Goal: Task Accomplishment & Management: Use online tool/utility

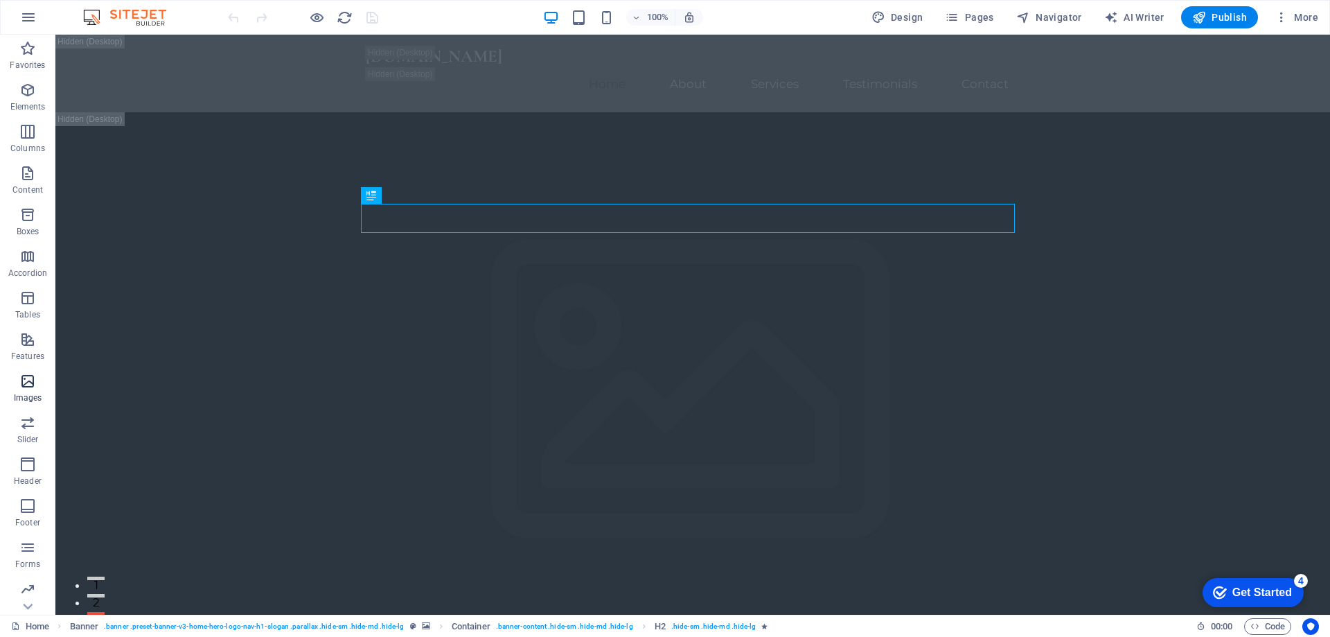
scroll to position [44, 0]
click at [0, 0] on icon "button" at bounding box center [0, 0] width 0 height 0
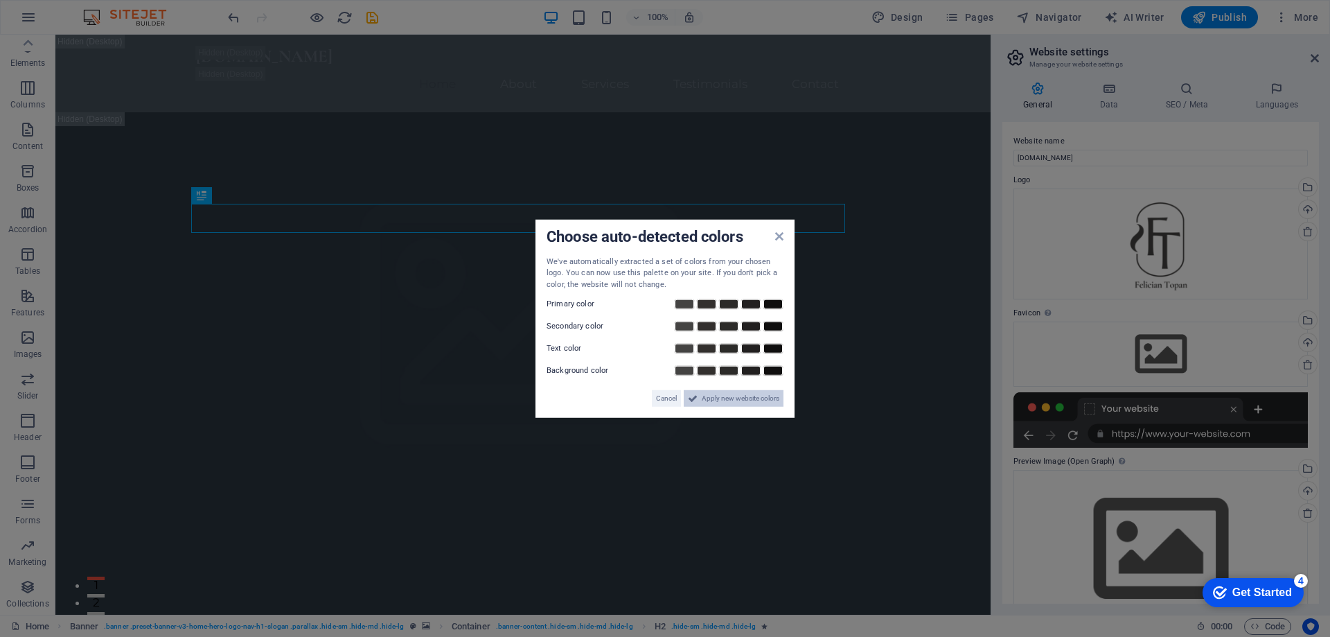
drag, startPoint x: 722, startPoint y: 393, endPoint x: 596, endPoint y: 339, distance: 136.5
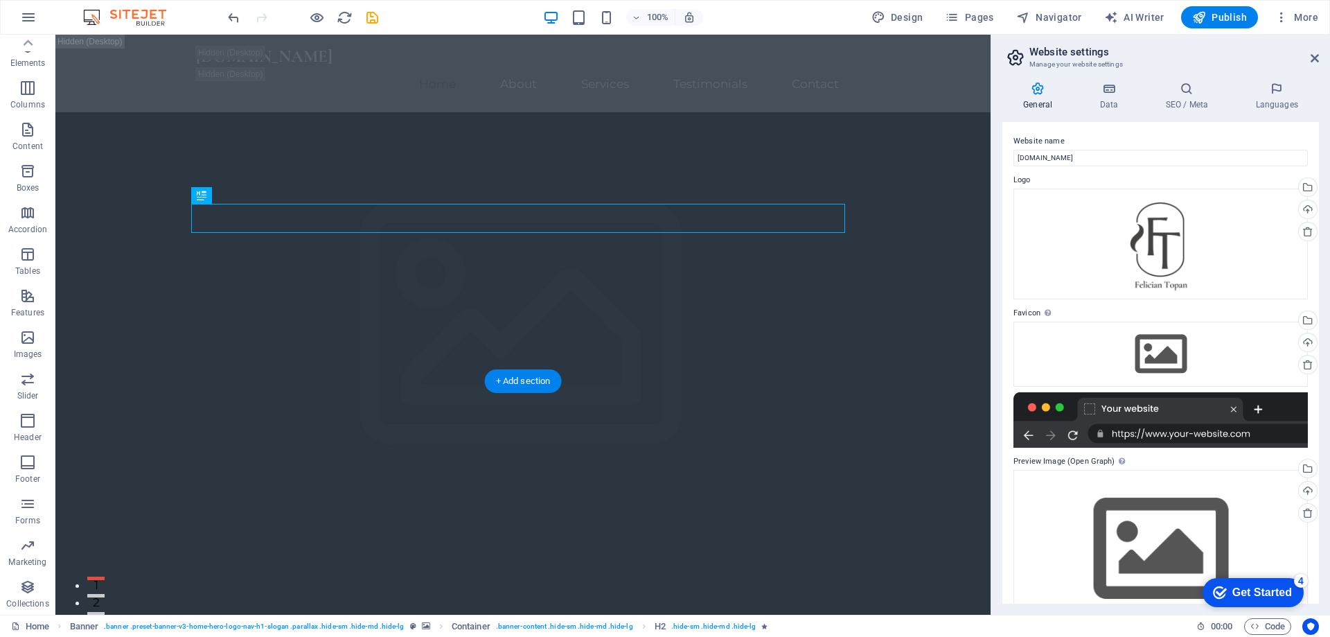
click at [195, 342] on figure at bounding box center [522, 520] width 935 height 817
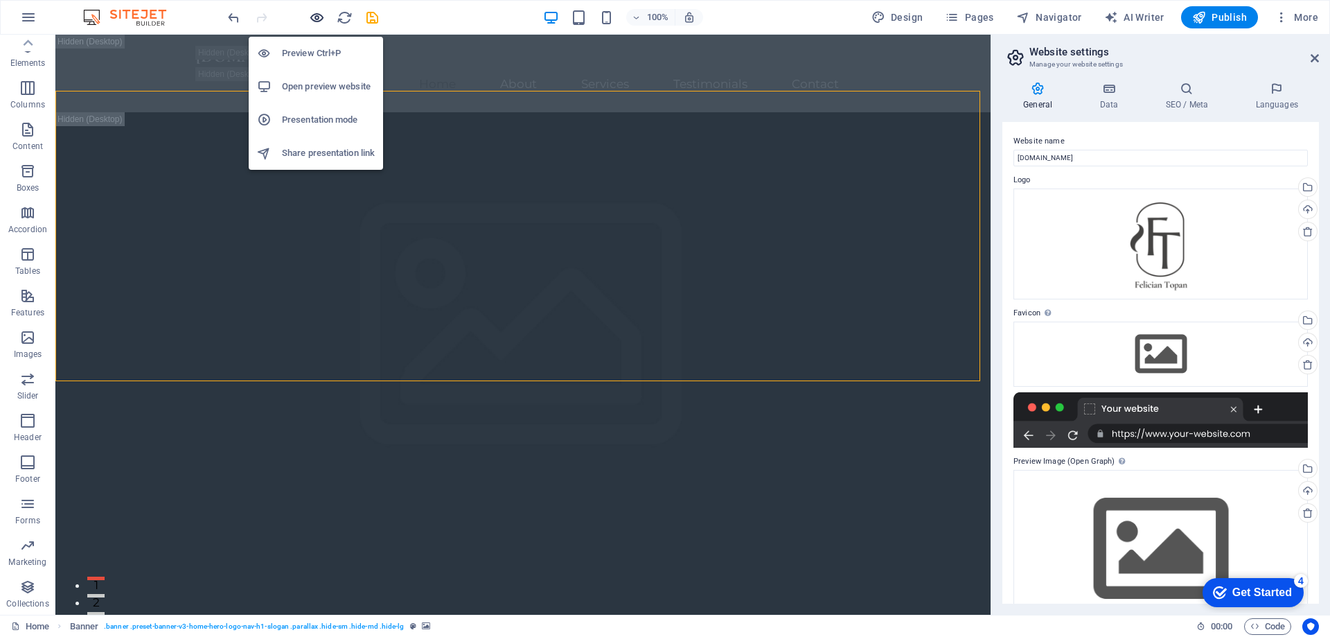
drag, startPoint x: 317, startPoint y: 17, endPoint x: 477, endPoint y: 154, distance: 210.8
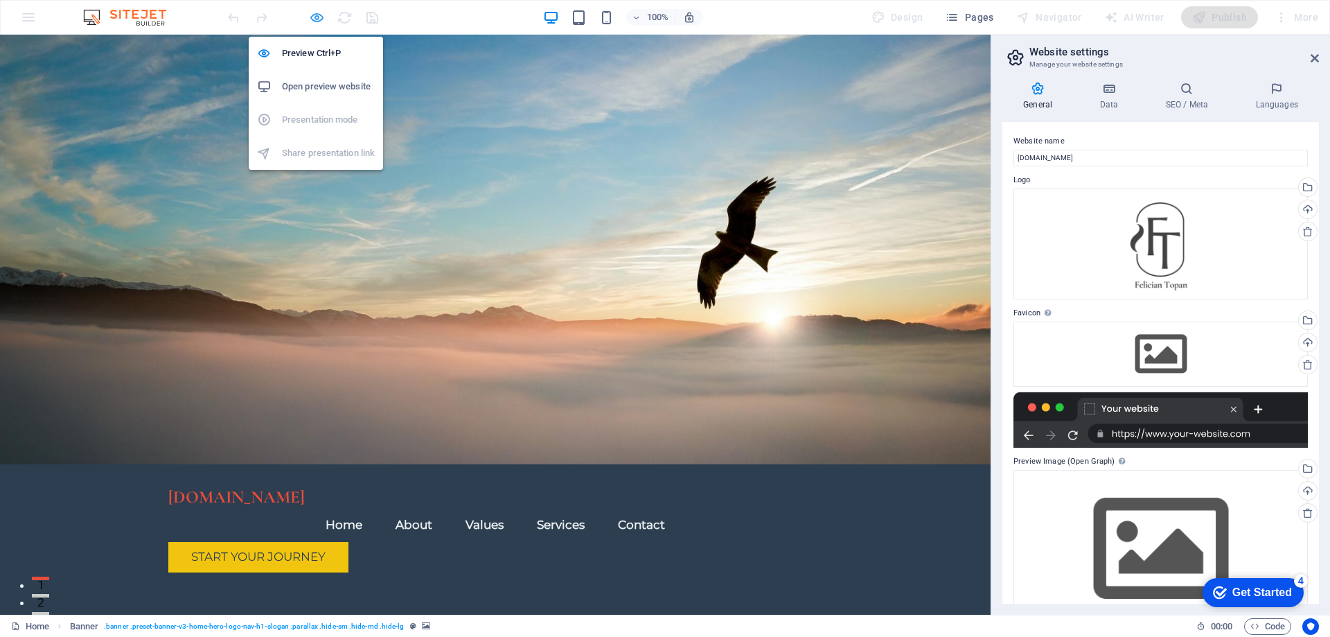
click at [0, 0] on icon "button" at bounding box center [0, 0] width 0 height 0
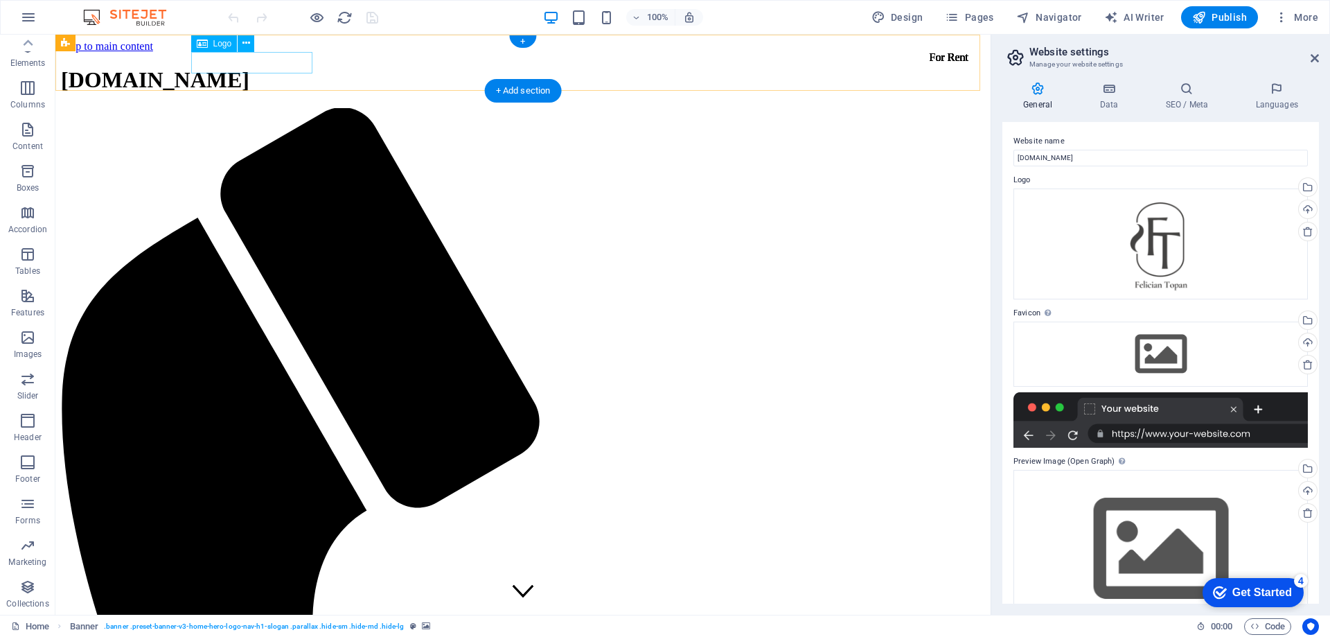
scroll to position [0, 0]
click at [253, 67] on div "[DOMAIN_NAME]" at bounding box center [523, 80] width 924 height 26
click at [238, 67] on div "[DOMAIN_NAME]" at bounding box center [523, 80] width 924 height 26
drag, startPoint x: 220, startPoint y: 44, endPoint x: 1, endPoint y: 42, distance: 219.6
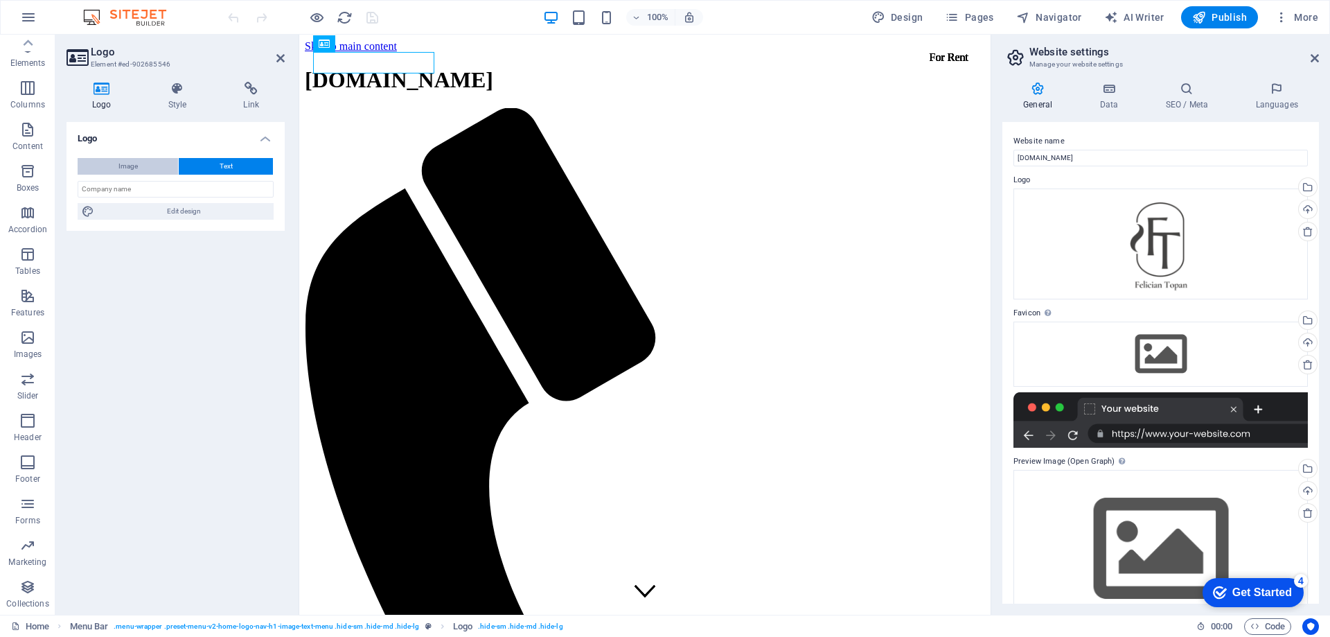
click at [132, 164] on span "Image" at bounding box center [127, 166] width 19 height 17
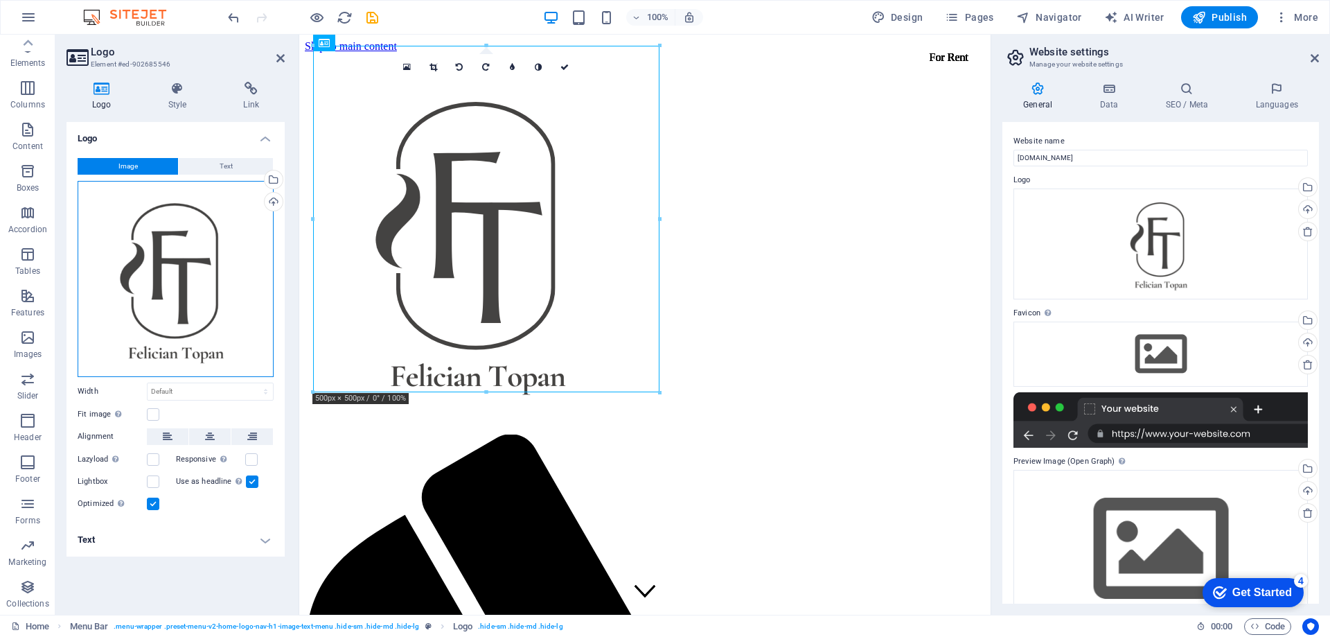
click at [201, 276] on div "Drag files here, click to choose files or select files from Files or our free s…" at bounding box center [176, 279] width 196 height 196
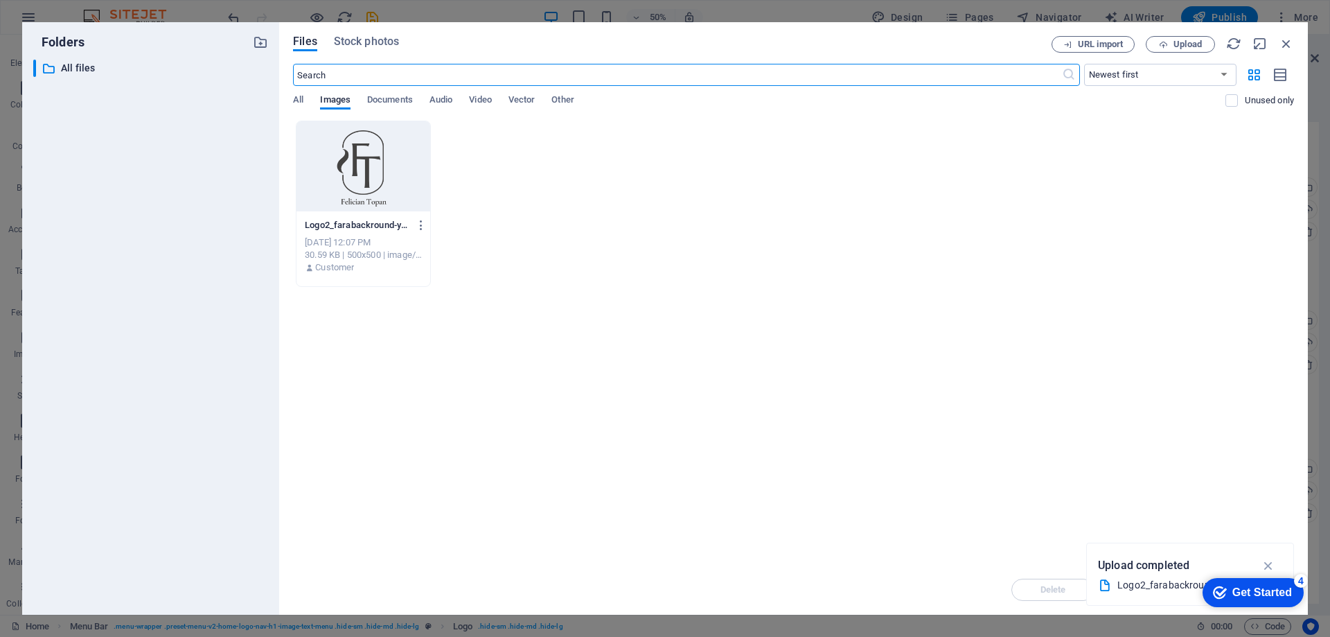
click at [380, 167] on div at bounding box center [363, 166] width 134 height 90
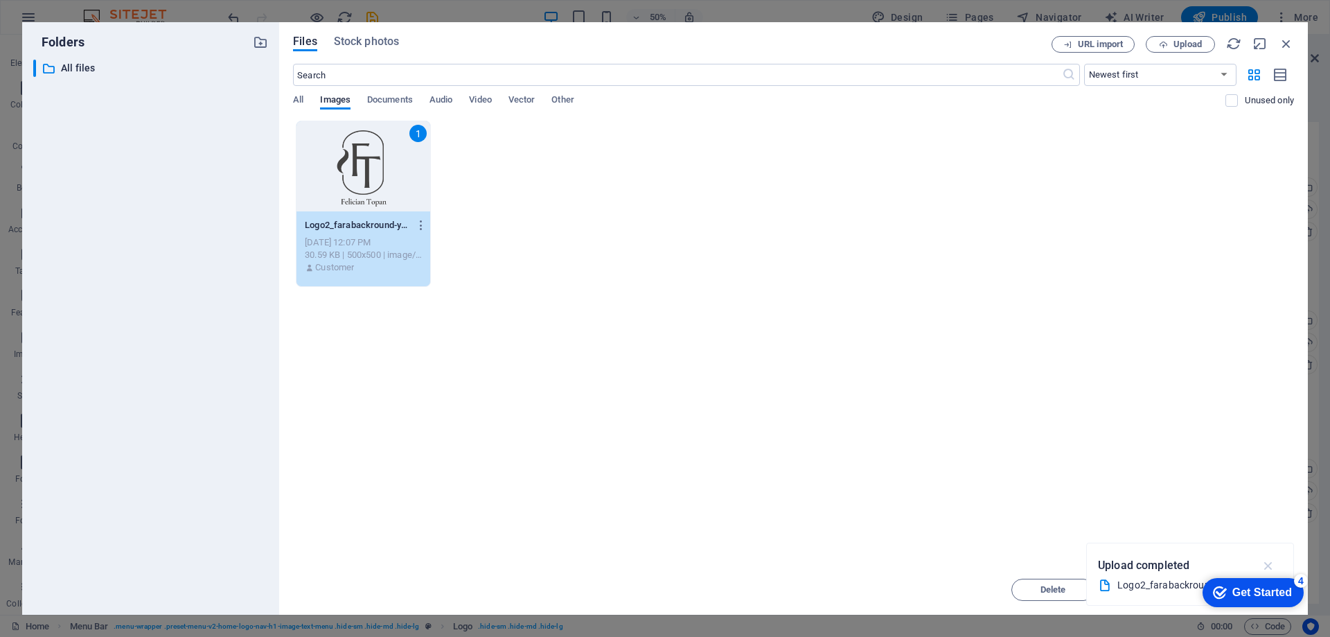
drag, startPoint x: 1257, startPoint y: 583, endPoint x: 1229, endPoint y: 457, distance: 128.6
click at [1229, 571] on html "checkmark Get Started 4 First Steps in the Editor Let's guide you through the t…" at bounding box center [1251, 592] width 118 height 42
click at [1188, 46] on span "Upload" at bounding box center [1187, 44] width 28 height 8
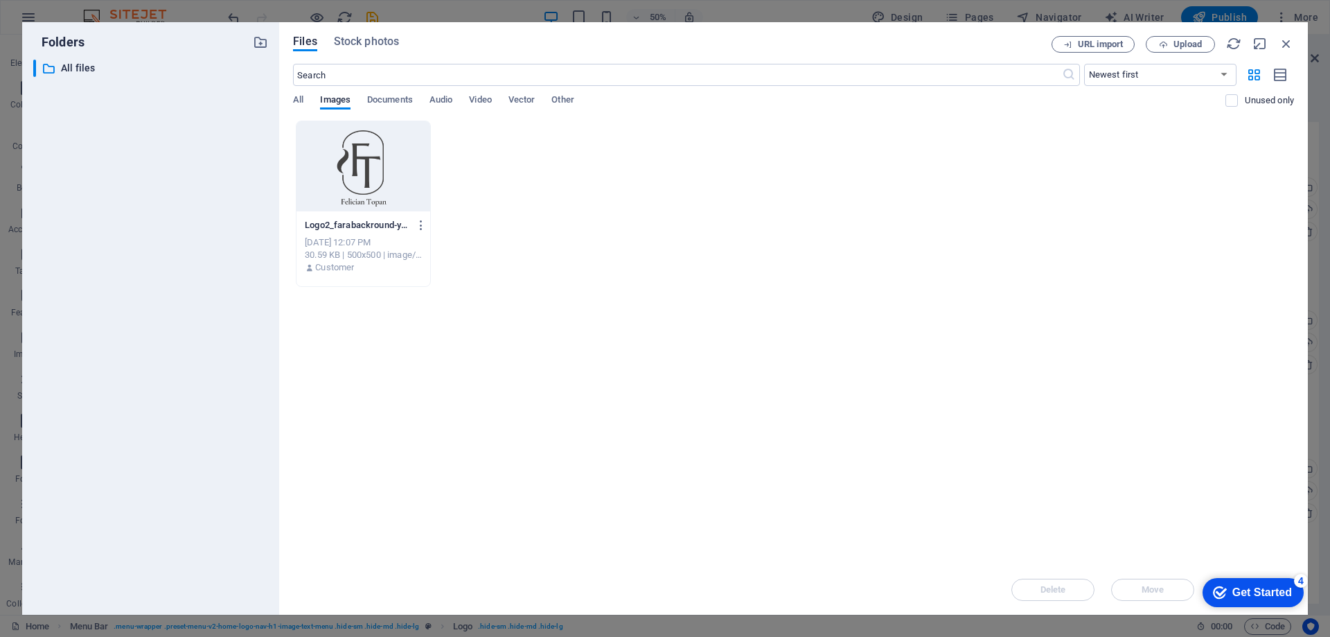
drag, startPoint x: 387, startPoint y: 182, endPoint x: 89, endPoint y: 148, distance: 299.1
click at [387, 182] on div at bounding box center [363, 166] width 134 height 90
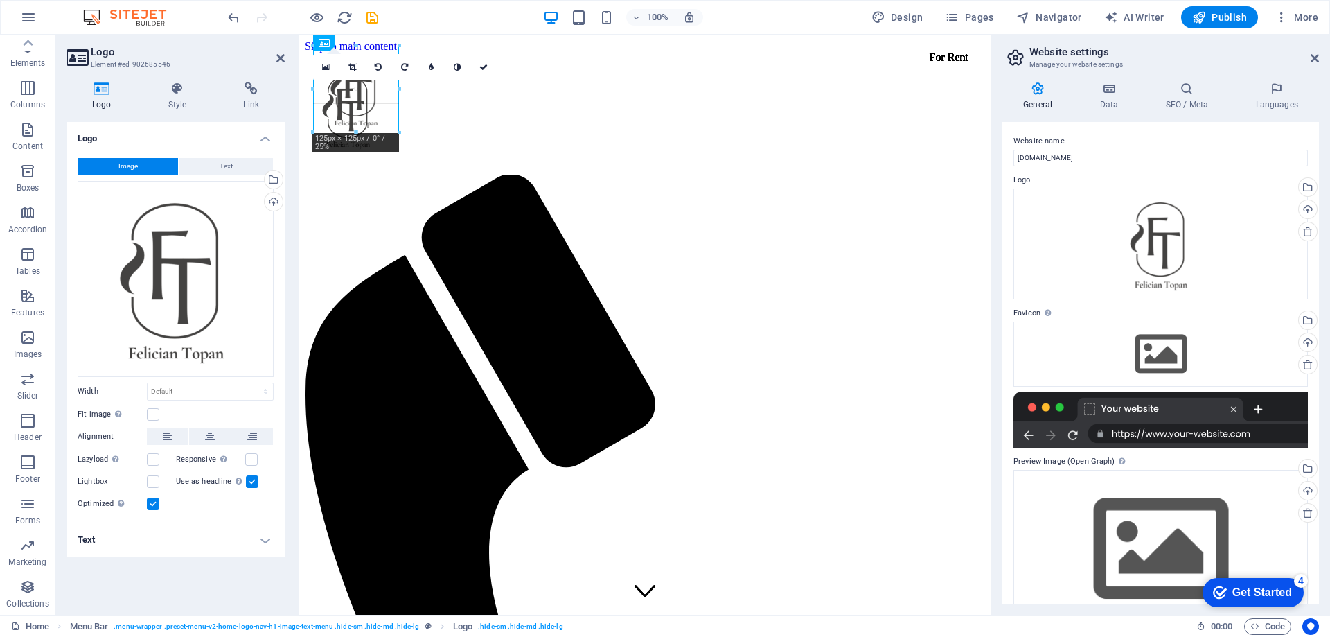
drag, startPoint x: 484, startPoint y: 391, endPoint x: 177, endPoint y: 92, distance: 428.6
type input "124"
select select "px"
drag, startPoint x: 655, startPoint y: 164, endPoint x: 348, endPoint y: 105, distance: 311.9
click at [0, 0] on div at bounding box center [0, 0] width 0 height 0
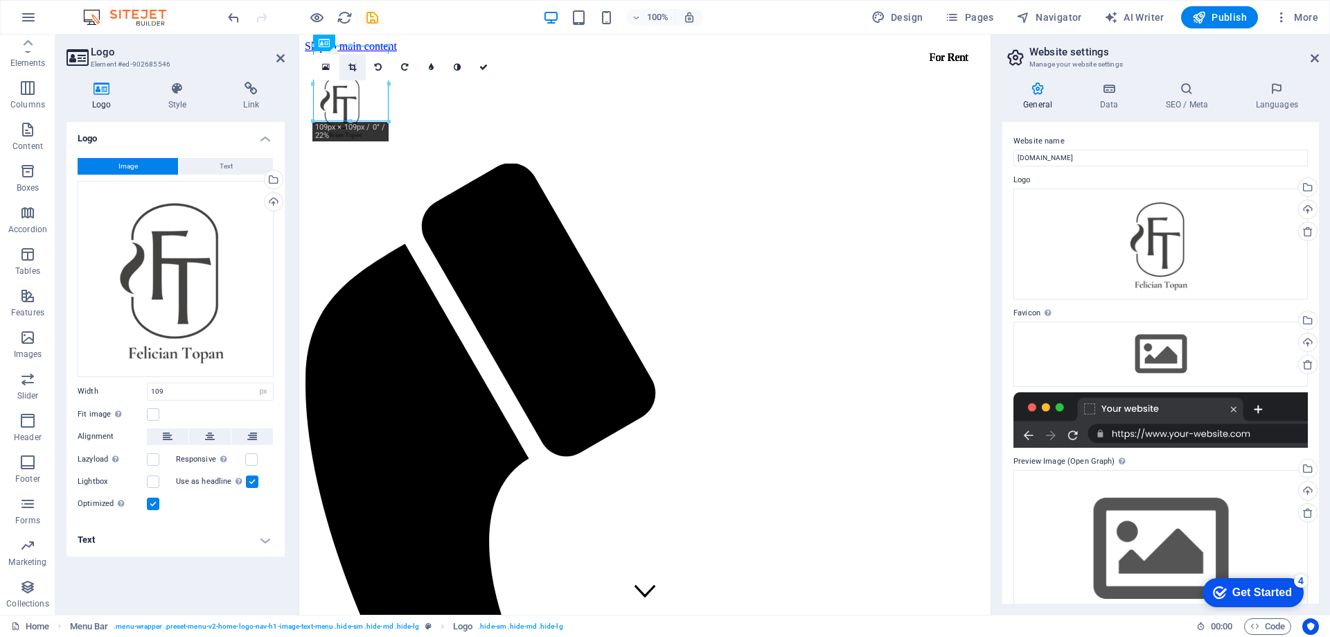
click at [345, 71] on link at bounding box center [352, 67] width 26 height 26
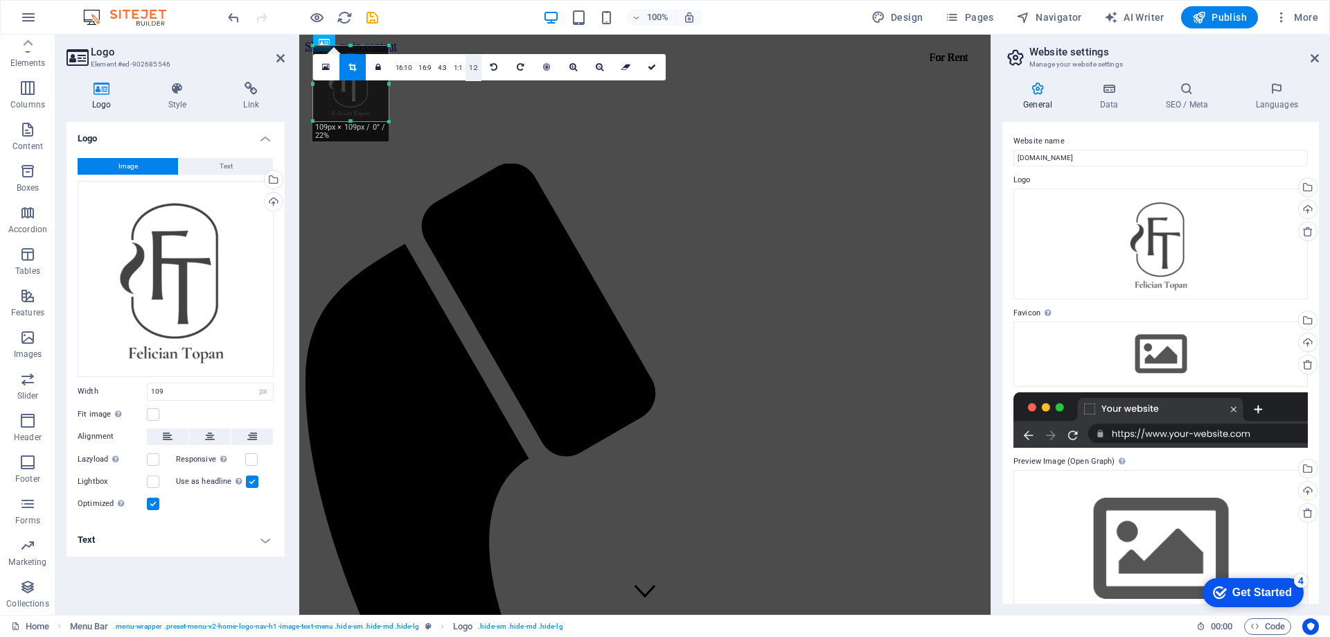
click at [466, 68] on link "1:2" at bounding box center [474, 68] width 16 height 26
click at [400, 67] on link "16:10" at bounding box center [404, 68] width 24 height 26
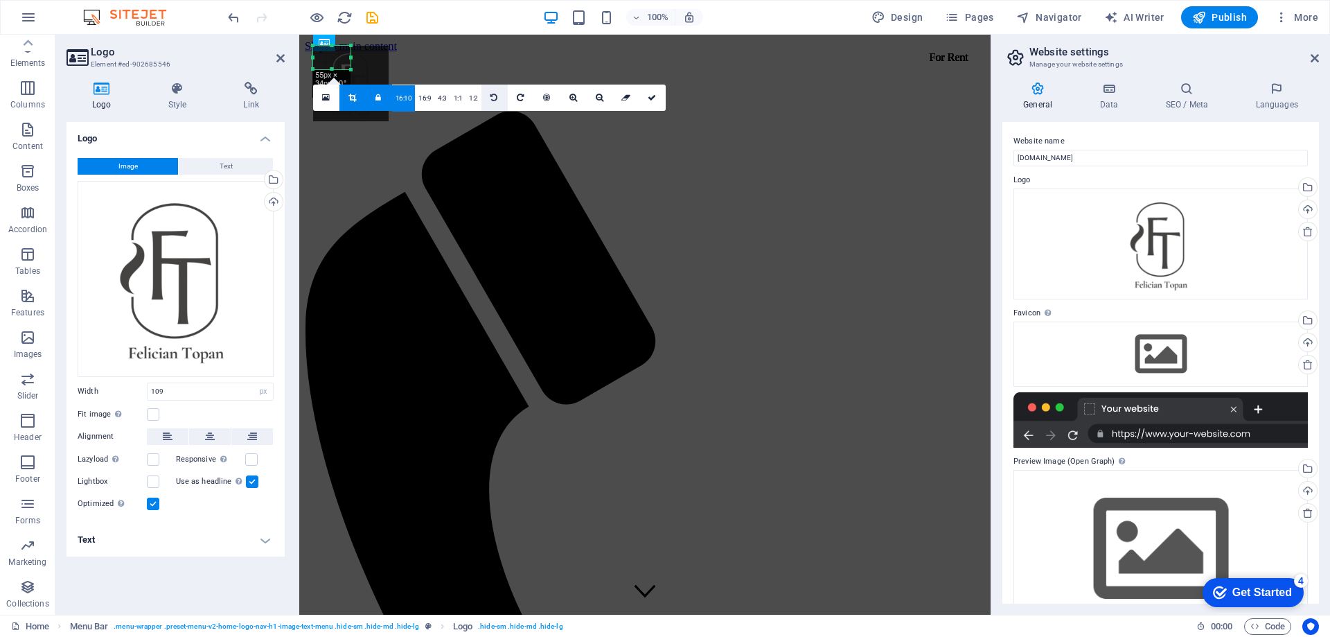
click at [490, 95] on icon at bounding box center [493, 98] width 7 height 8
click at [493, 94] on icon at bounding box center [493, 98] width 7 height 8
click at [497, 100] on link at bounding box center [494, 98] width 26 height 26
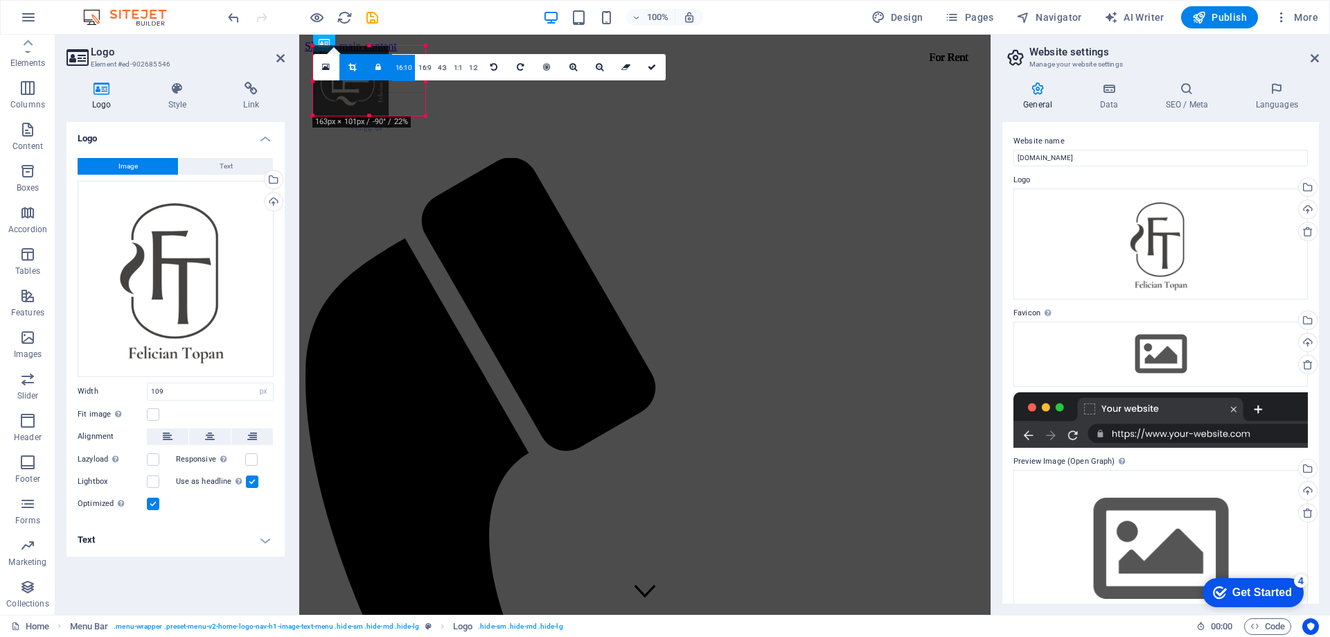
drag, startPoint x: 351, startPoint y: 105, endPoint x: 350, endPoint y: 118, distance: 13.2
click at [350, 116] on div "180 170 160 150 140 130 120 110 100 90 80 70 60 50 40 30 20 10 0 -10 -20 -30 -4…" at bounding box center [369, 81] width 113 height 70
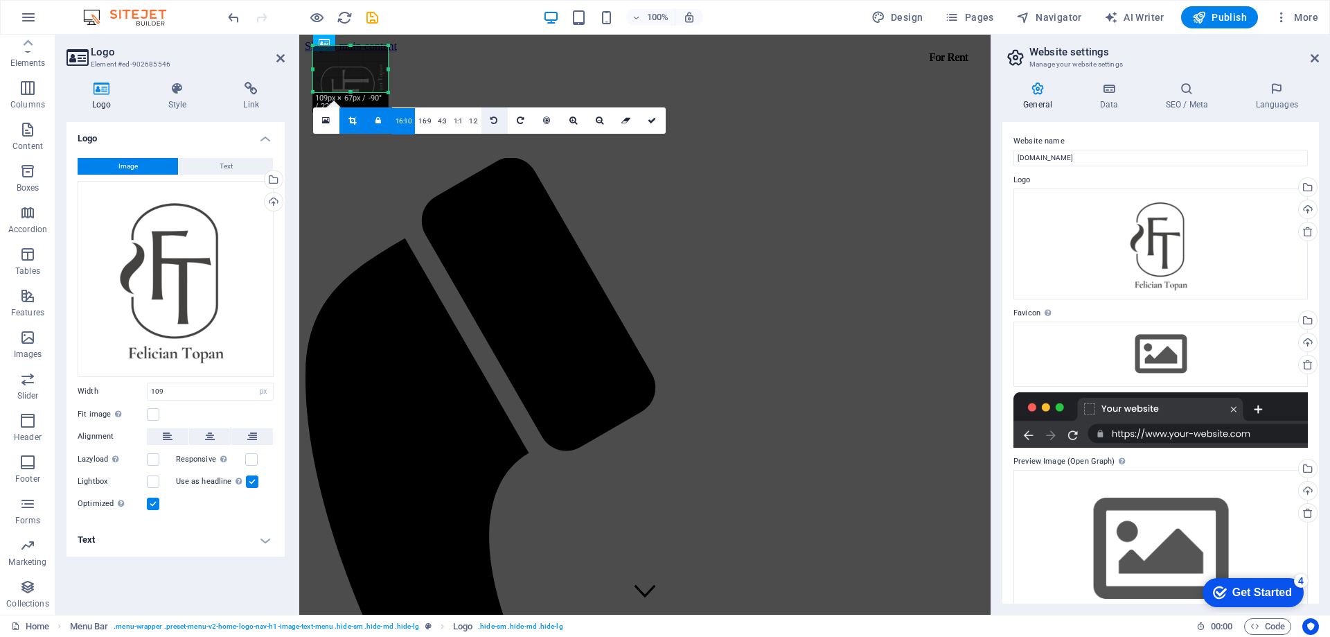
click at [493, 118] on icon at bounding box center [493, 120] width 7 height 8
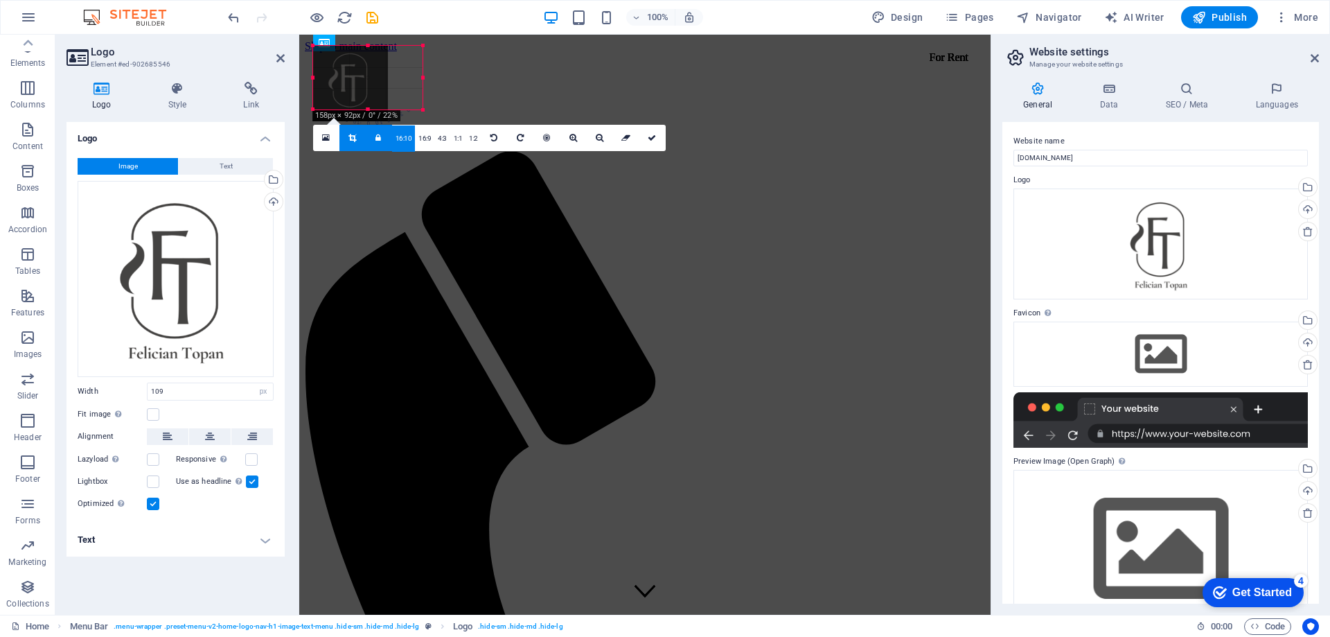
drag, startPoint x: 351, startPoint y: 91, endPoint x: 347, endPoint y: 109, distance: 17.8
click at [347, 109] on div at bounding box center [367, 109] width 109 height 5
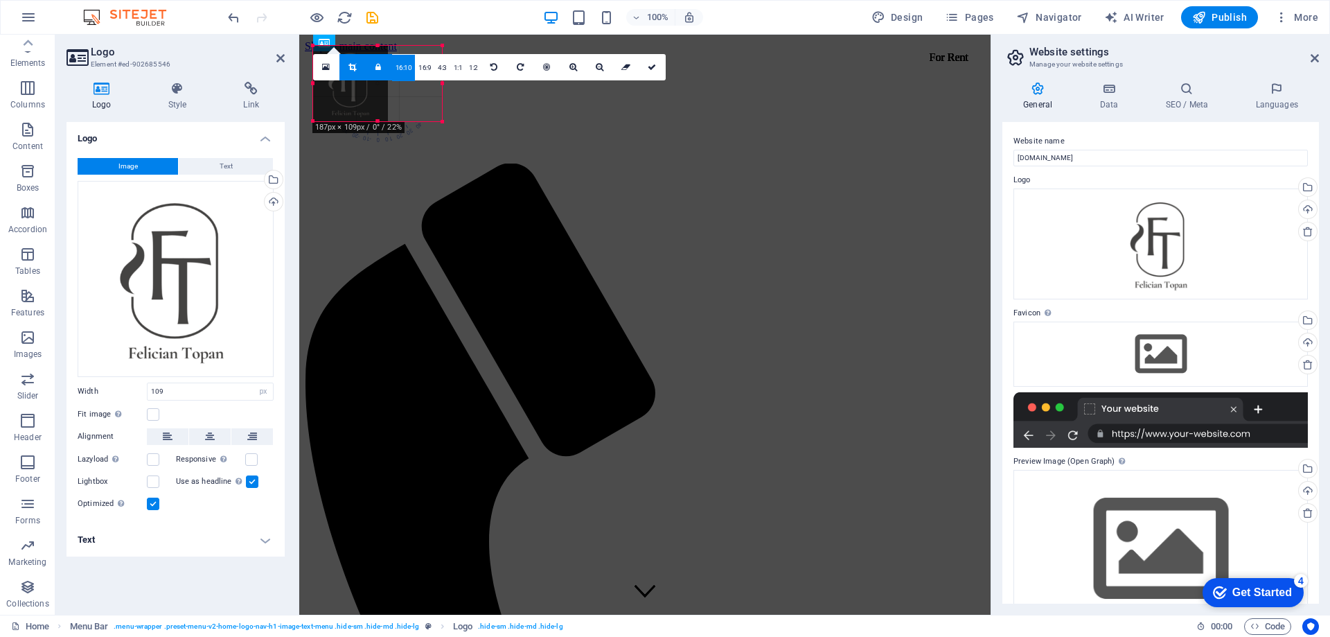
drag, startPoint x: 347, startPoint y: 89, endPoint x: 350, endPoint y: 122, distance: 32.7
click at [350, 122] on div at bounding box center [378, 121] width 130 height 5
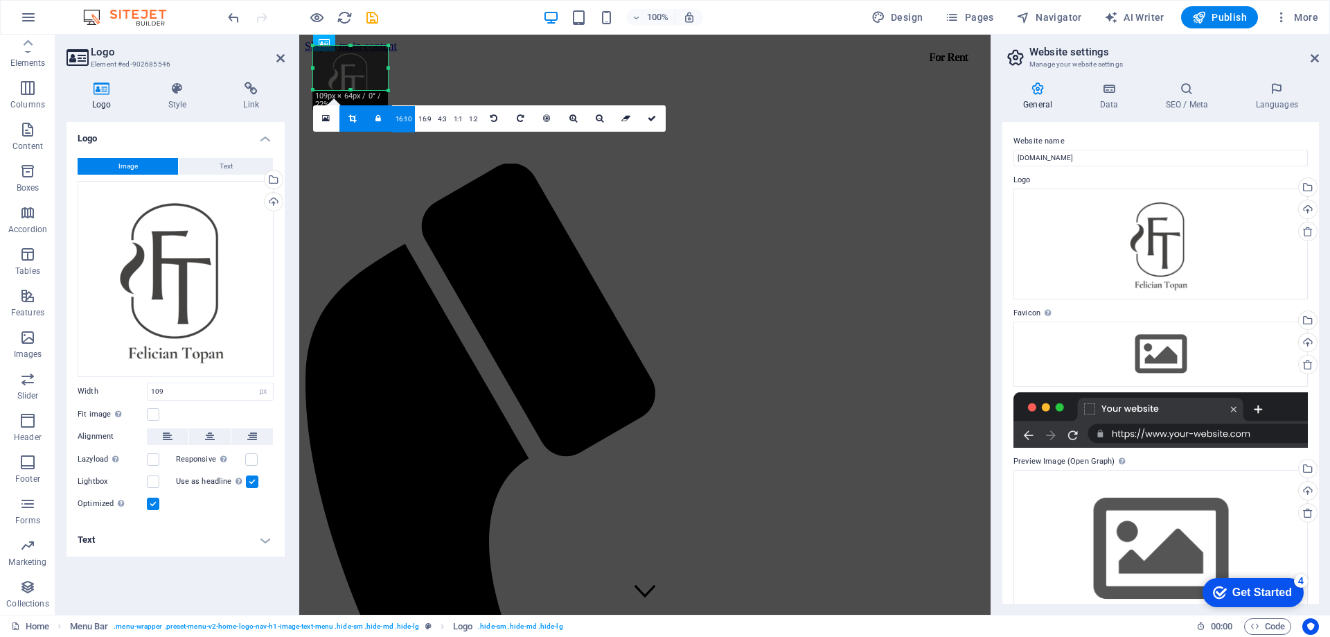
click at [346, 122] on link at bounding box center [352, 118] width 26 height 26
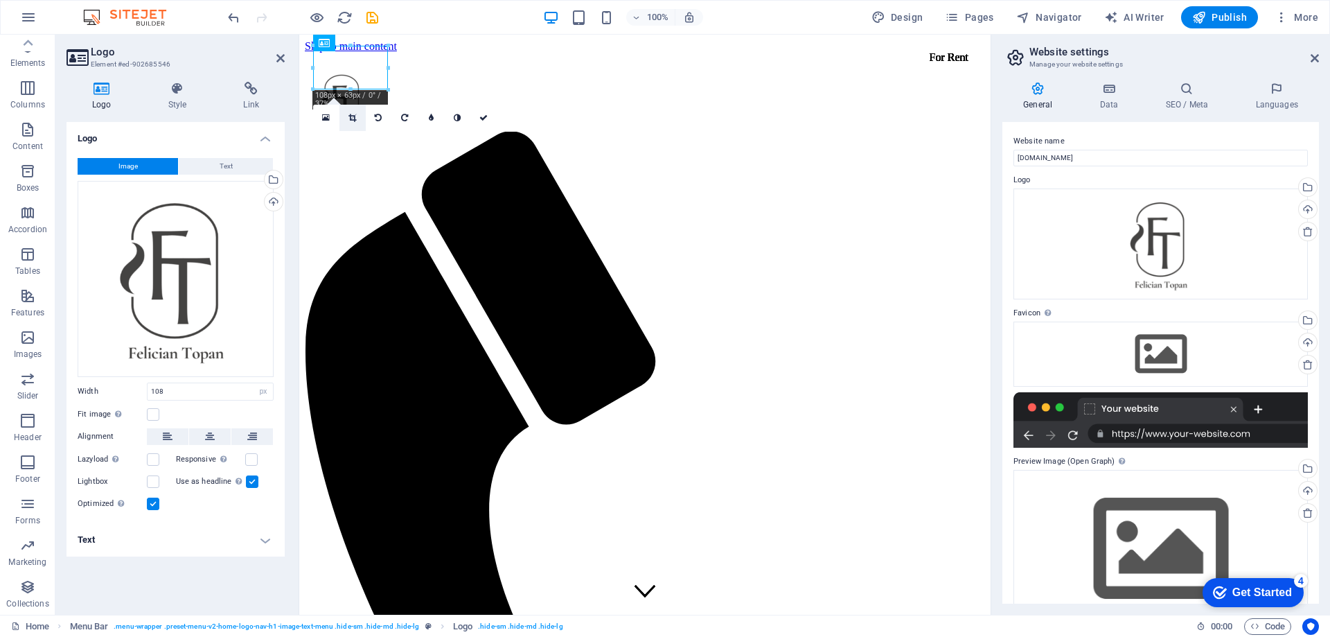
click at [346, 119] on link at bounding box center [352, 118] width 26 height 26
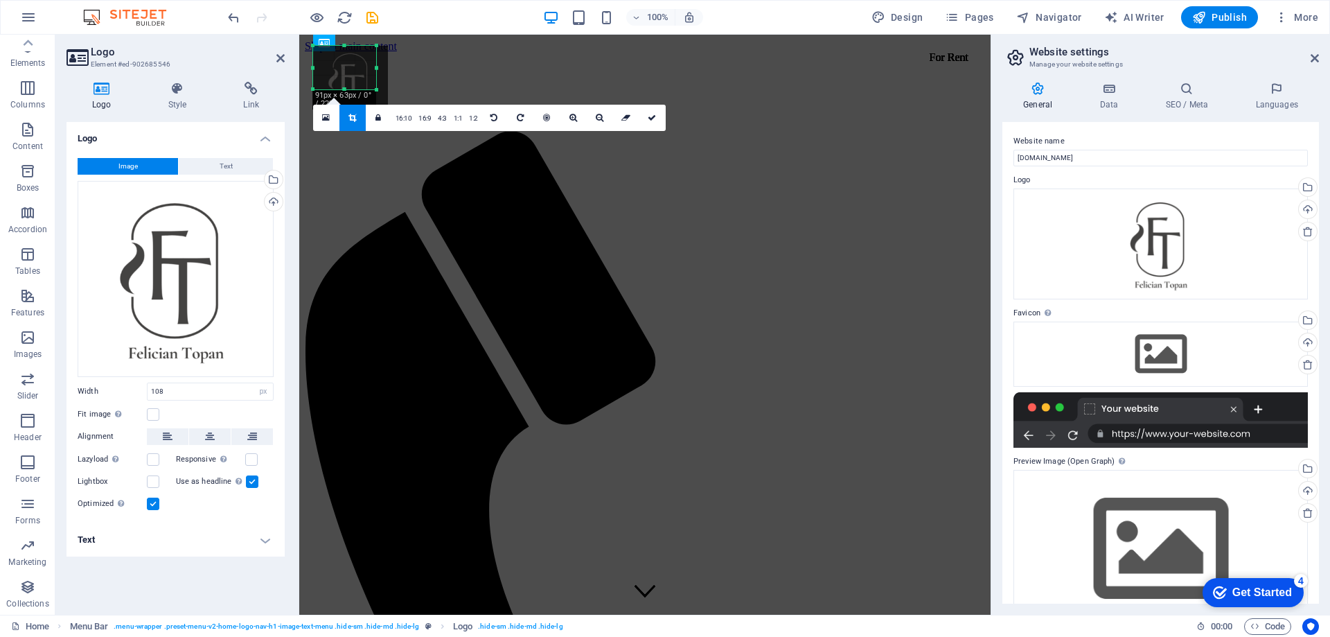
drag, startPoint x: 387, startPoint y: 64, endPoint x: 375, endPoint y: 68, distance: 12.3
click at [375, 68] on div at bounding box center [376, 68] width 5 height 44
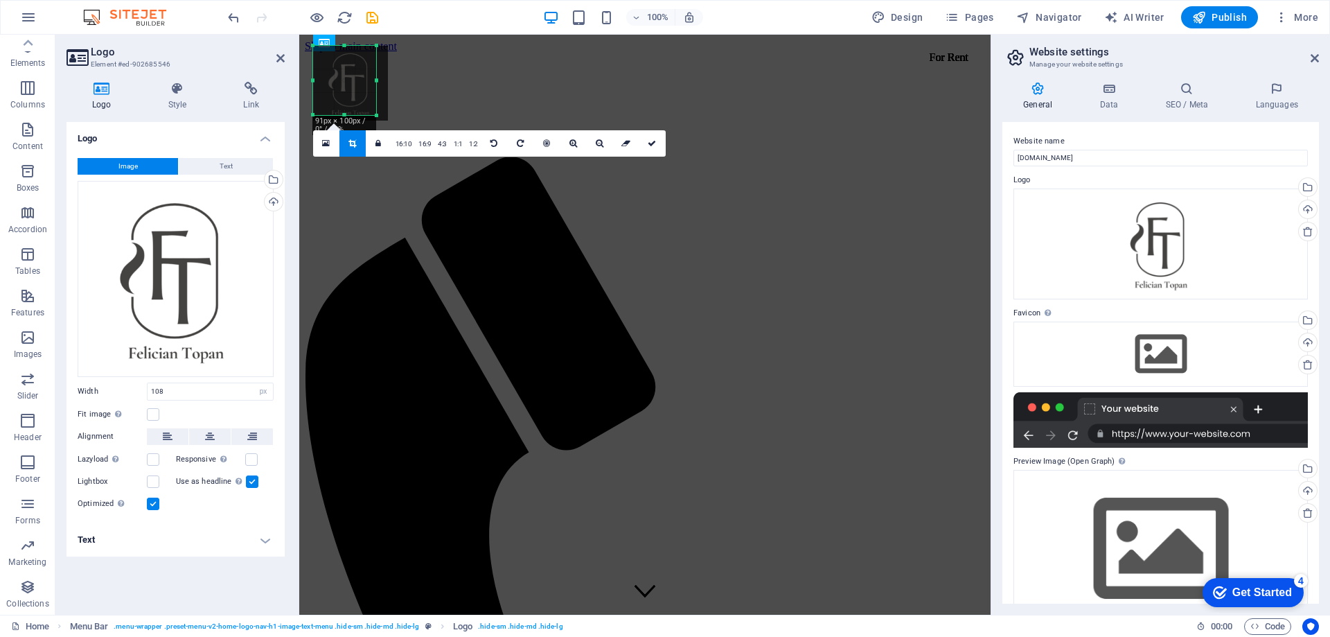
drag, startPoint x: 343, startPoint y: 90, endPoint x: 345, endPoint y: 116, distance: 25.7
click at [345, 116] on div at bounding box center [344, 115] width 63 height 5
click at [380, 81] on div at bounding box center [381, 80] width 5 height 69
click at [652, 144] on icon at bounding box center [652, 143] width 8 height 8
type input "98"
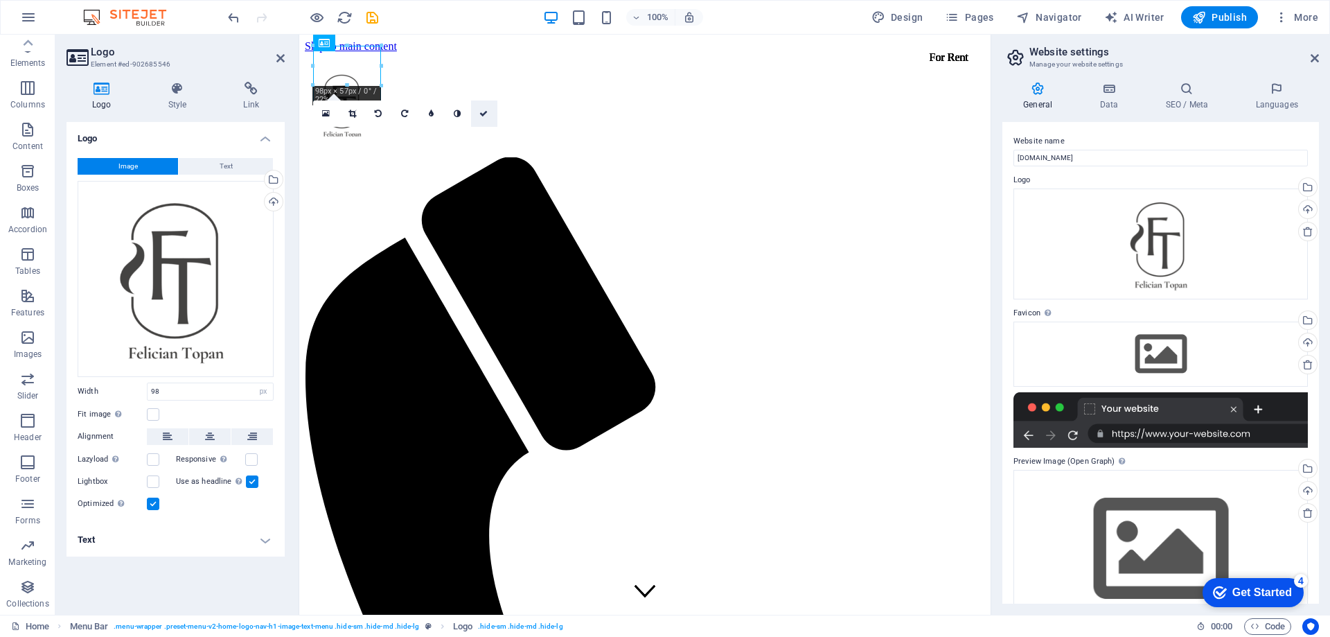
click at [480, 112] on icon at bounding box center [483, 113] width 8 height 8
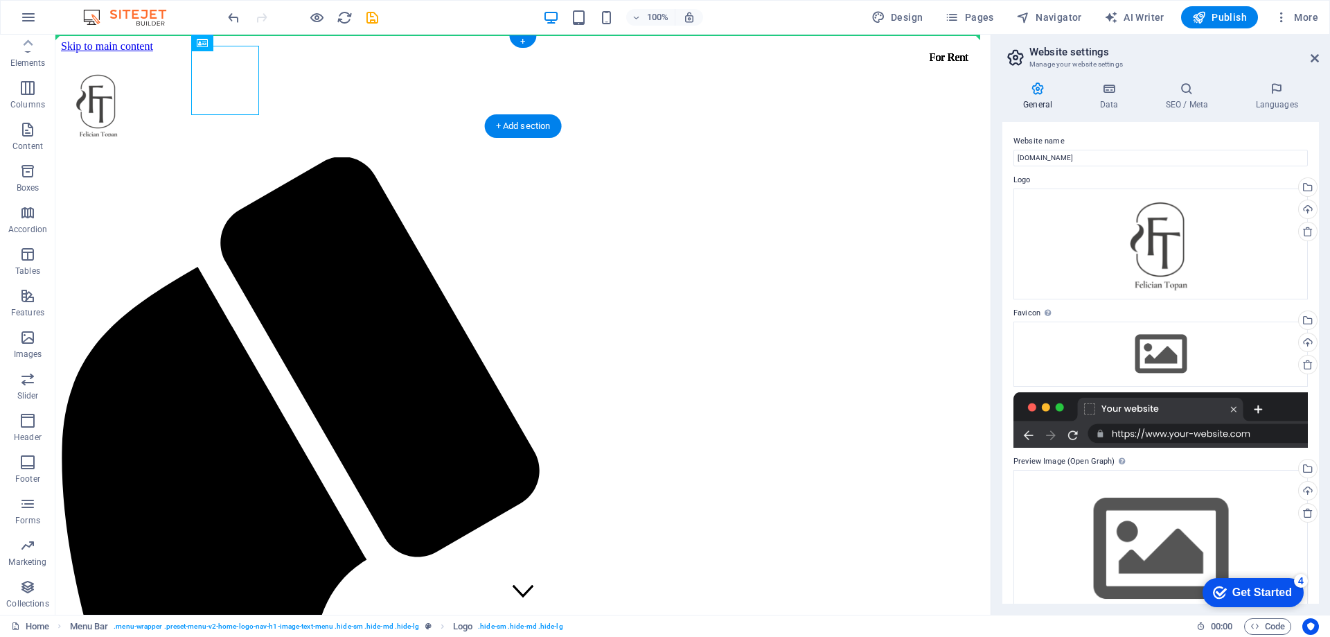
drag, startPoint x: 235, startPoint y: 70, endPoint x: 159, endPoint y: 67, distance: 76.3
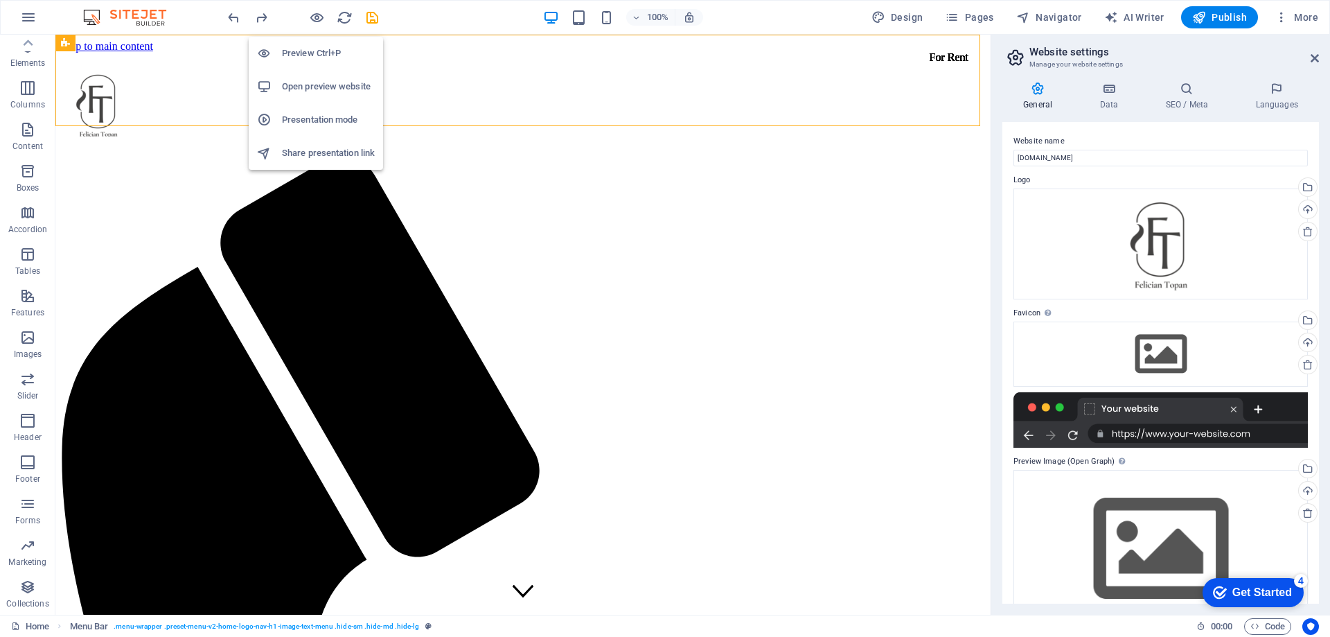
click at [304, 55] on h6 "Preview Ctrl+P" at bounding box center [328, 53] width 93 height 17
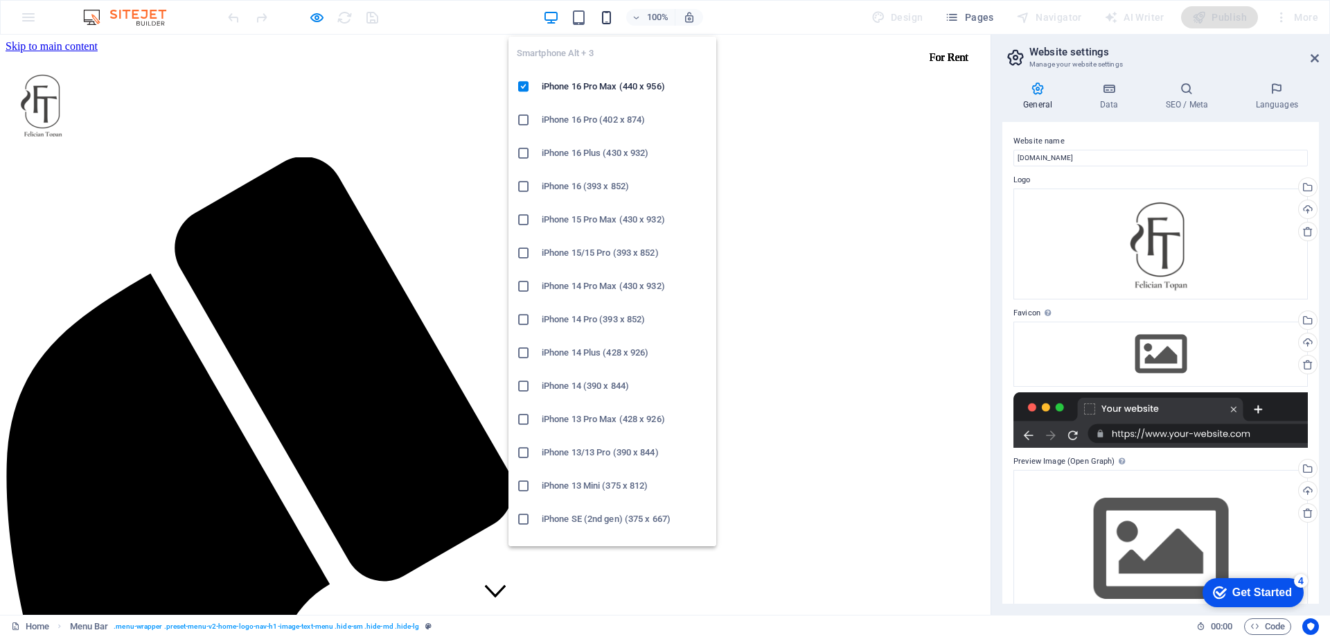
click at [0, 0] on icon "button" at bounding box center [0, 0] width 0 height 0
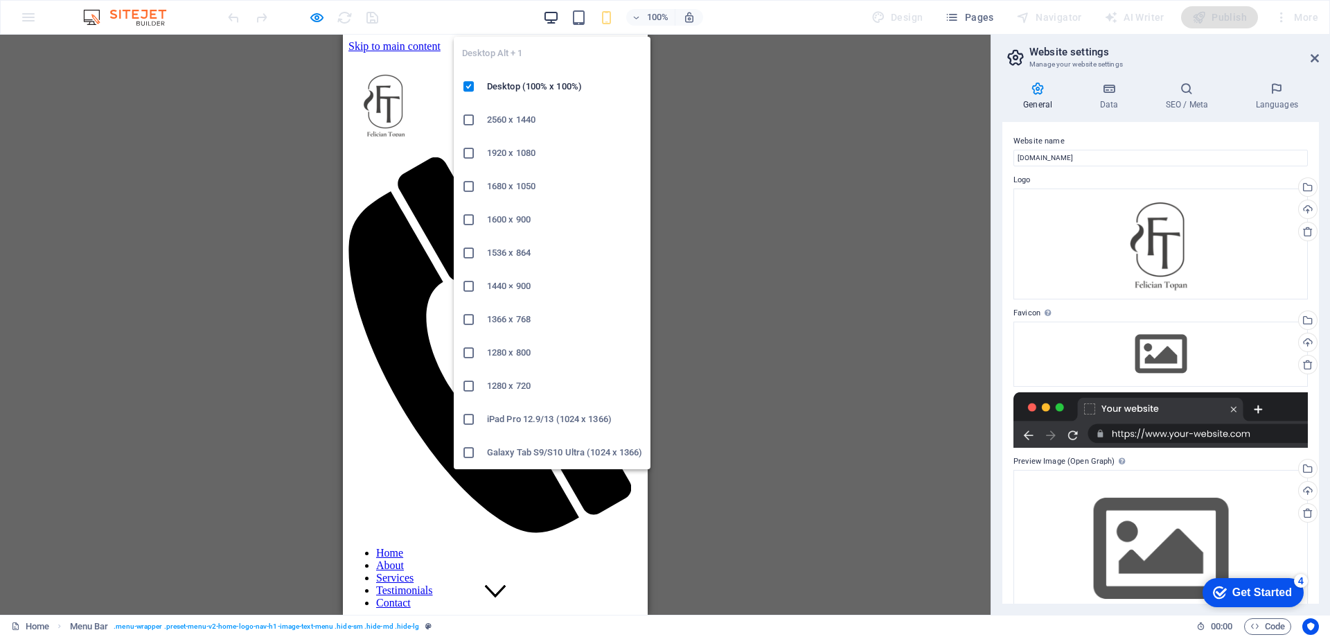
click at [0, 0] on icon "button" at bounding box center [0, 0] width 0 height 0
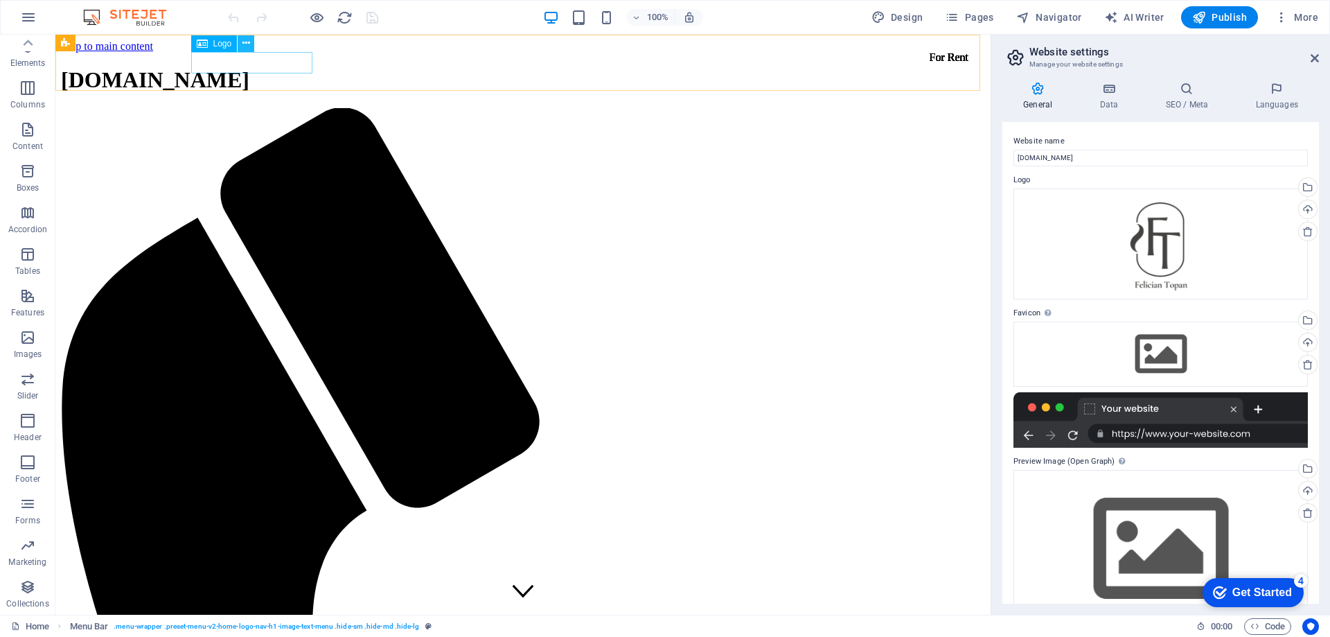
click at [249, 43] on icon at bounding box center [246, 43] width 8 height 15
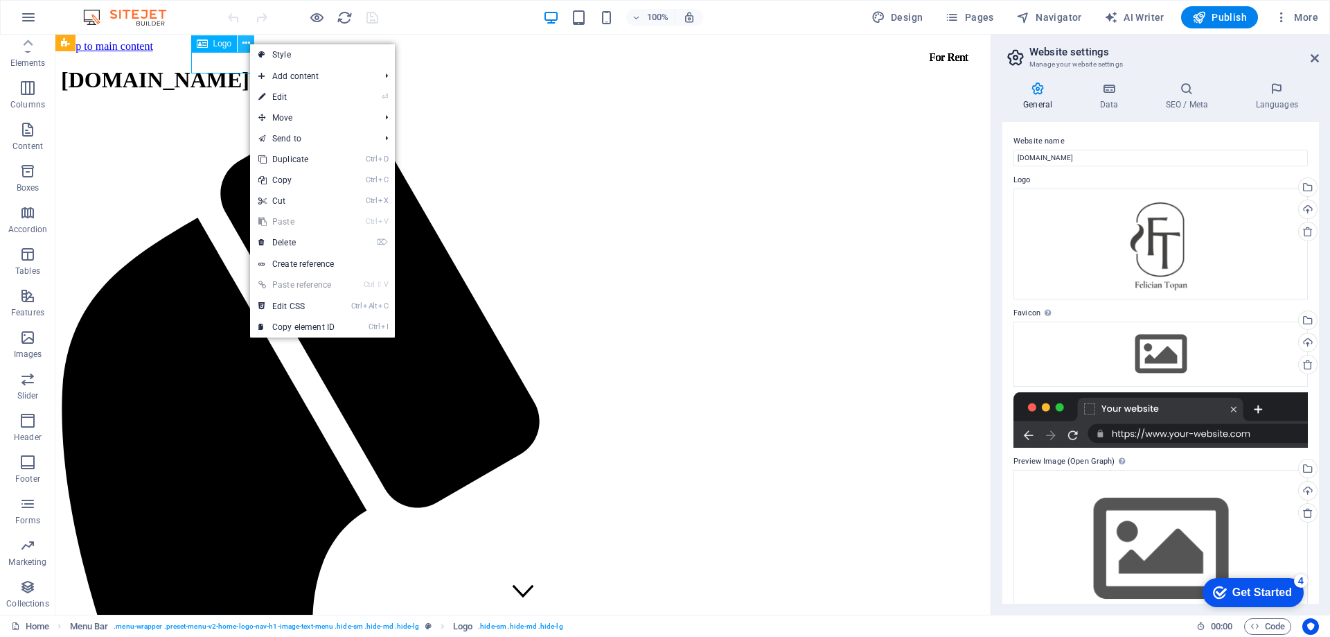
click at [249, 43] on icon at bounding box center [246, 43] width 8 height 15
click at [209, 46] on div "Logo" at bounding box center [214, 43] width 46 height 17
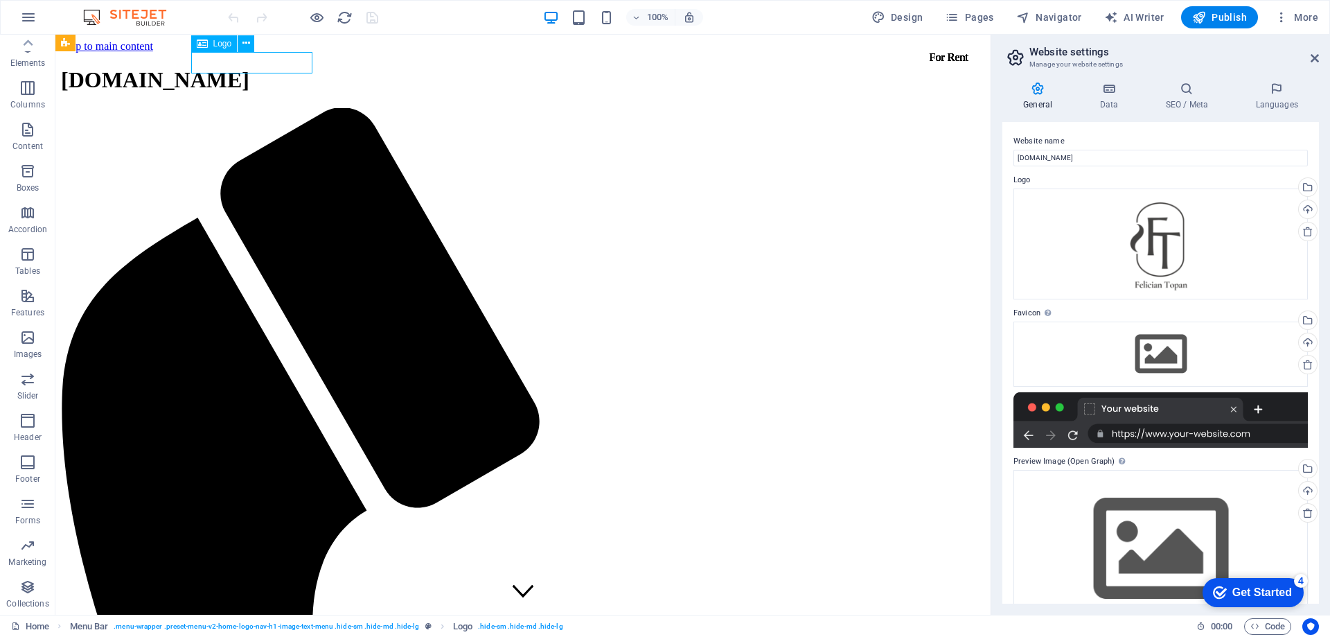
click at [209, 45] on div "Logo" at bounding box center [214, 43] width 46 height 17
click at [215, 39] on span "Logo" at bounding box center [222, 43] width 19 height 8
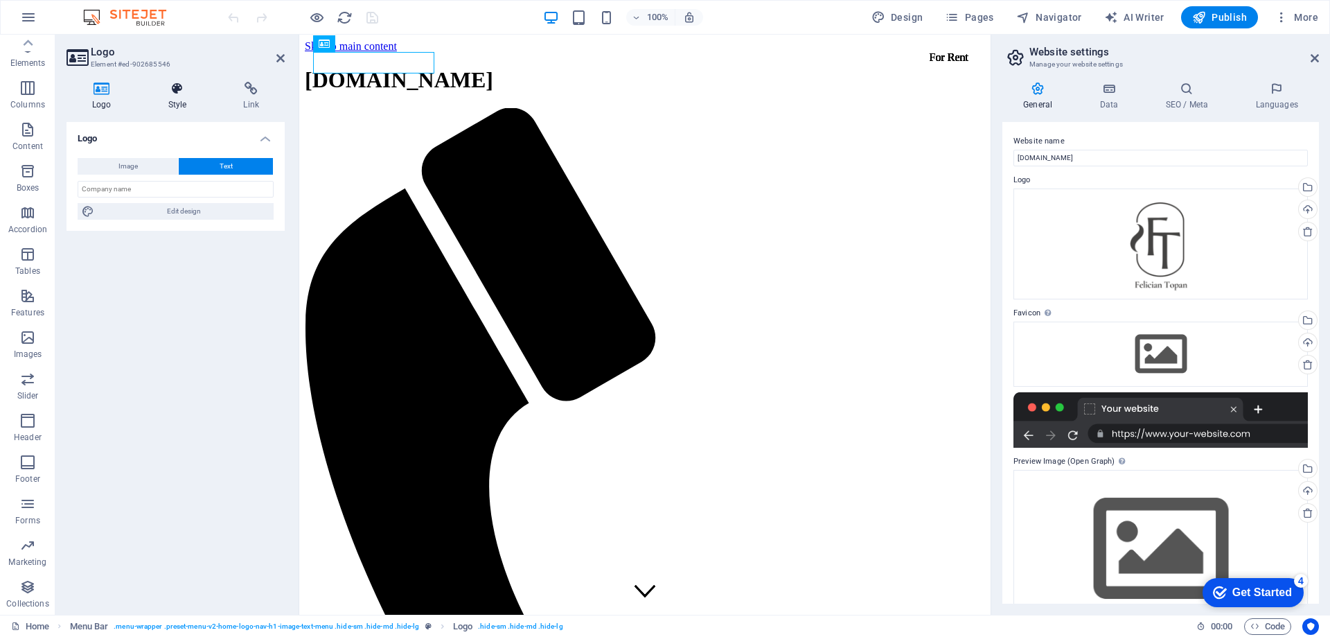
click at [166, 109] on h4 "Style" at bounding box center [181, 96] width 76 height 29
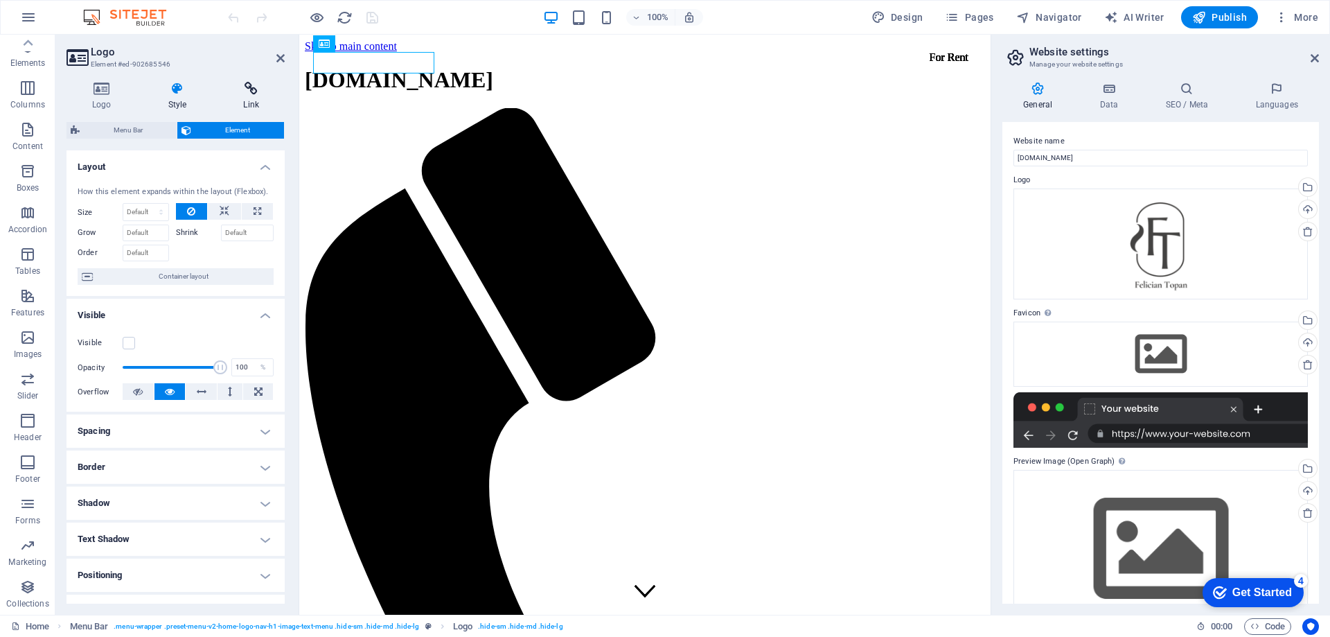
click at [258, 99] on h4 "Link" at bounding box center [251, 96] width 67 height 29
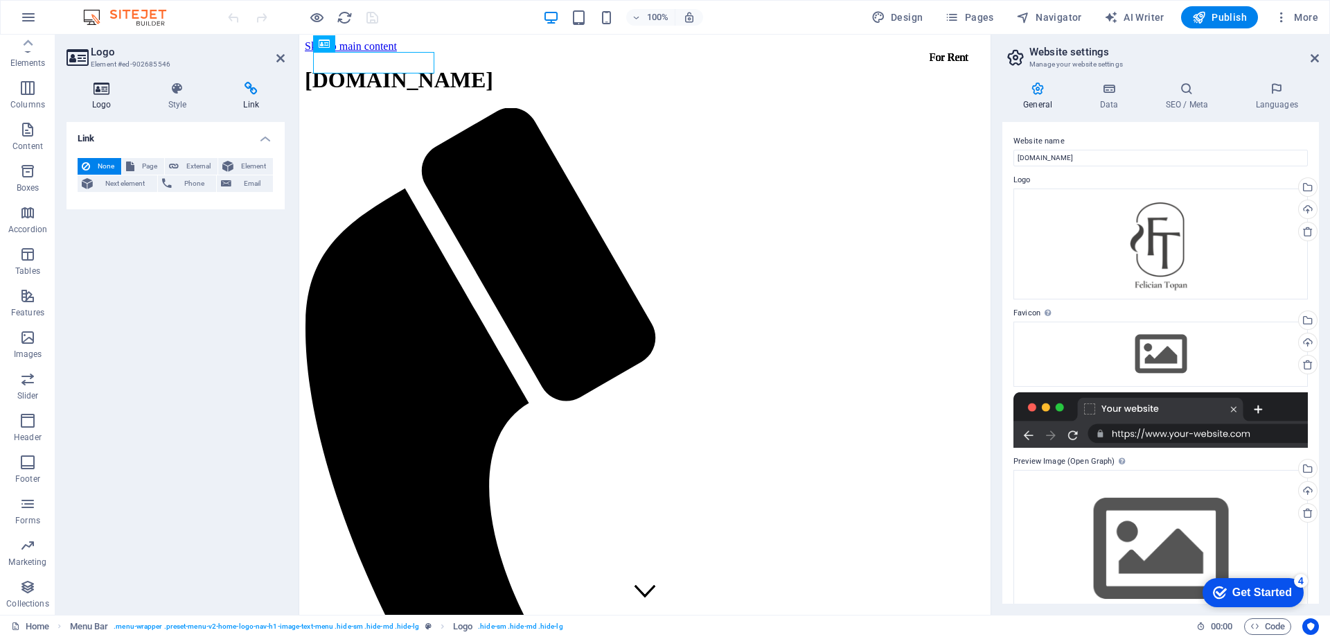
click at [91, 94] on icon at bounding box center [102, 89] width 71 height 14
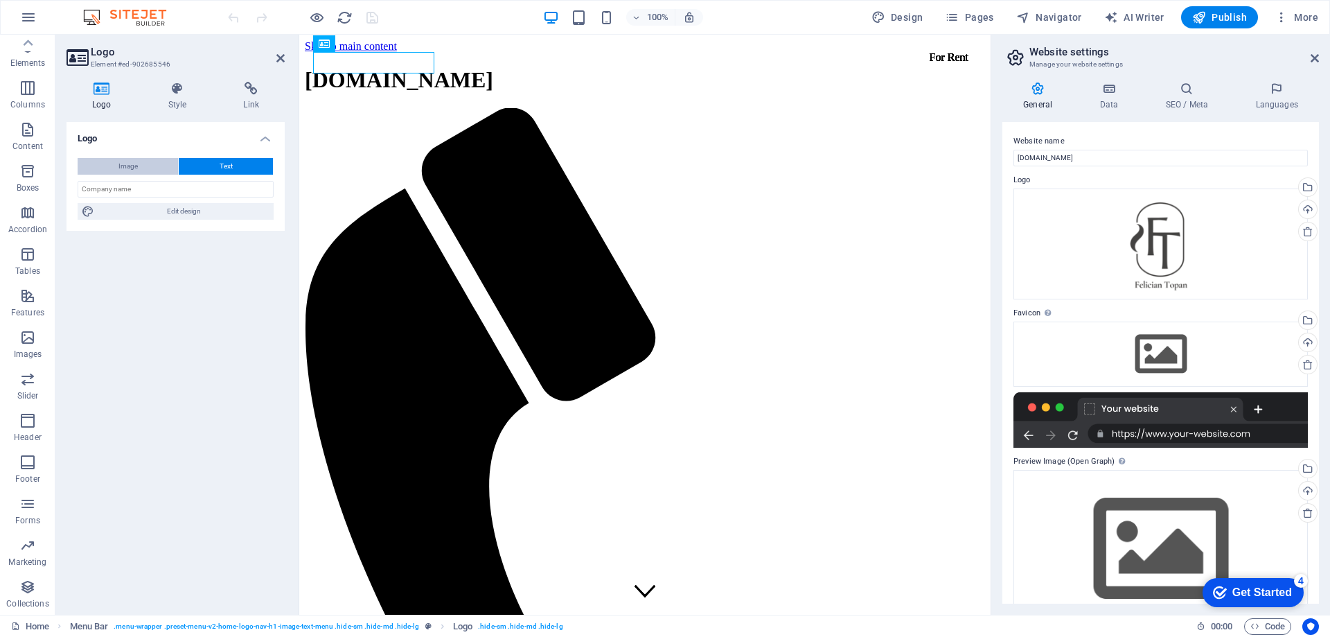
click at [121, 163] on span "Image" at bounding box center [127, 166] width 19 height 17
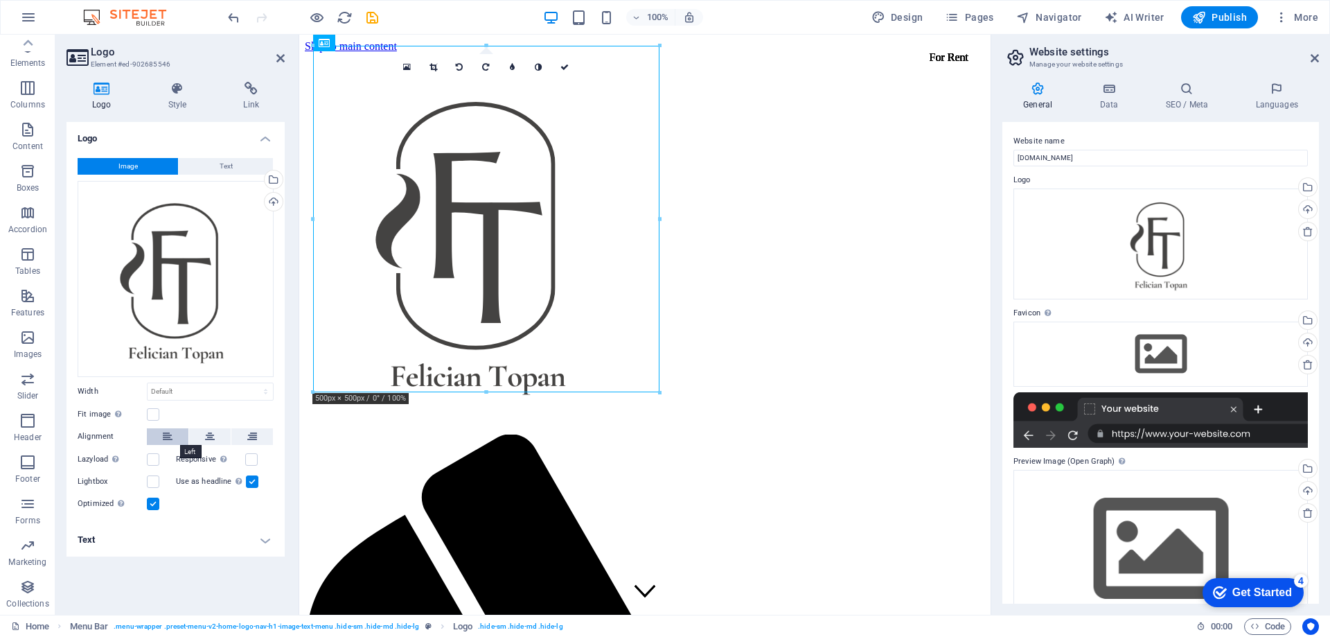
click at [171, 438] on icon at bounding box center [168, 436] width 10 height 17
click at [213, 436] on icon at bounding box center [210, 436] width 10 height 17
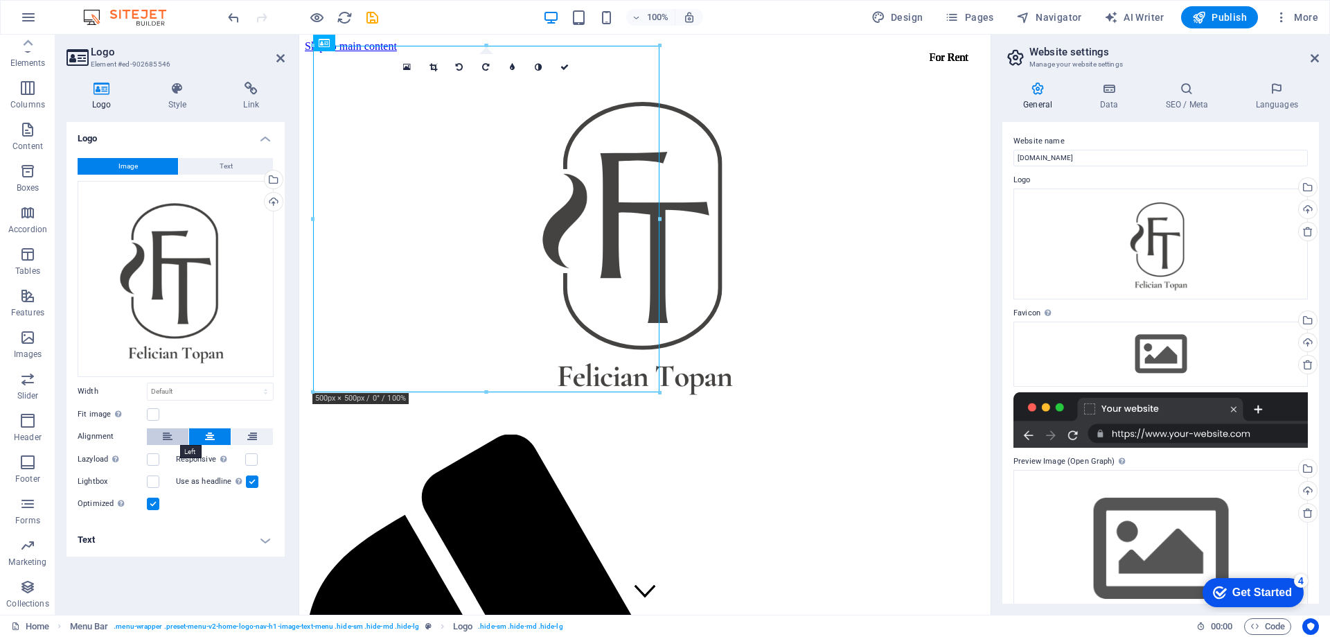
click at [164, 436] on icon at bounding box center [168, 436] width 10 height 17
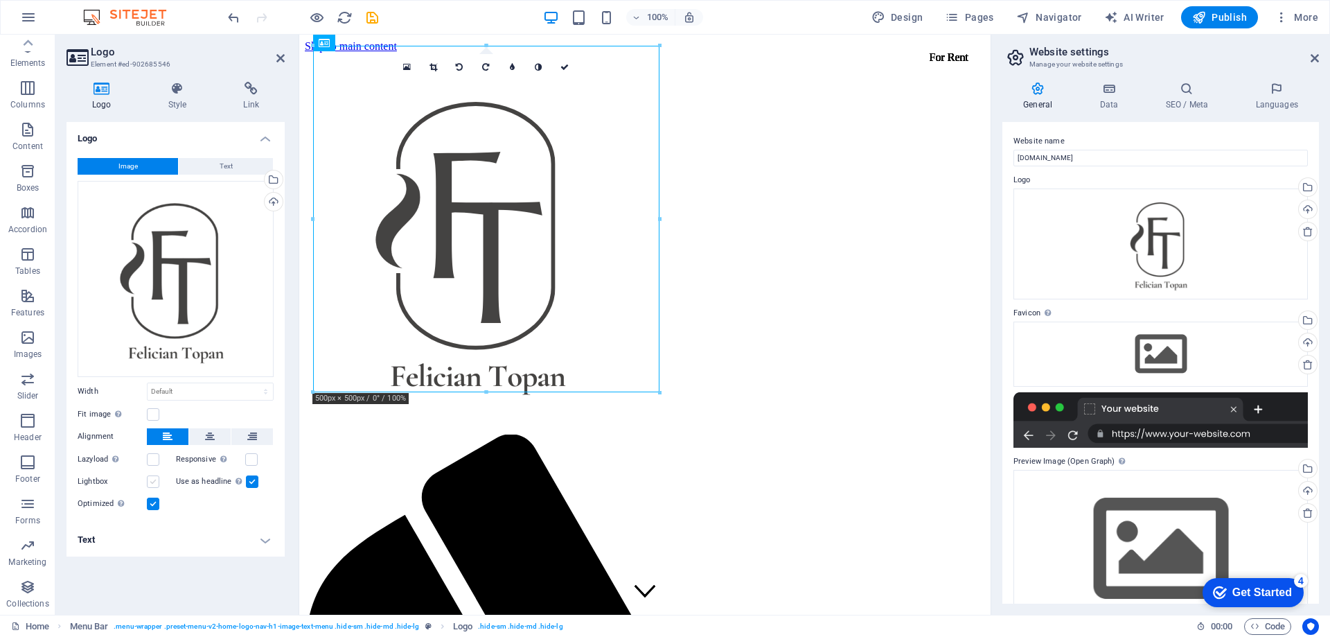
click at [152, 484] on label at bounding box center [153, 481] width 12 height 12
click at [0, 0] on input "Lightbox" at bounding box center [0, 0] width 0 height 0
click at [152, 484] on label at bounding box center [153, 481] width 12 height 12
click at [0, 0] on input "Lightbox" at bounding box center [0, 0] width 0 height 0
click at [281, 58] on icon at bounding box center [280, 58] width 8 height 11
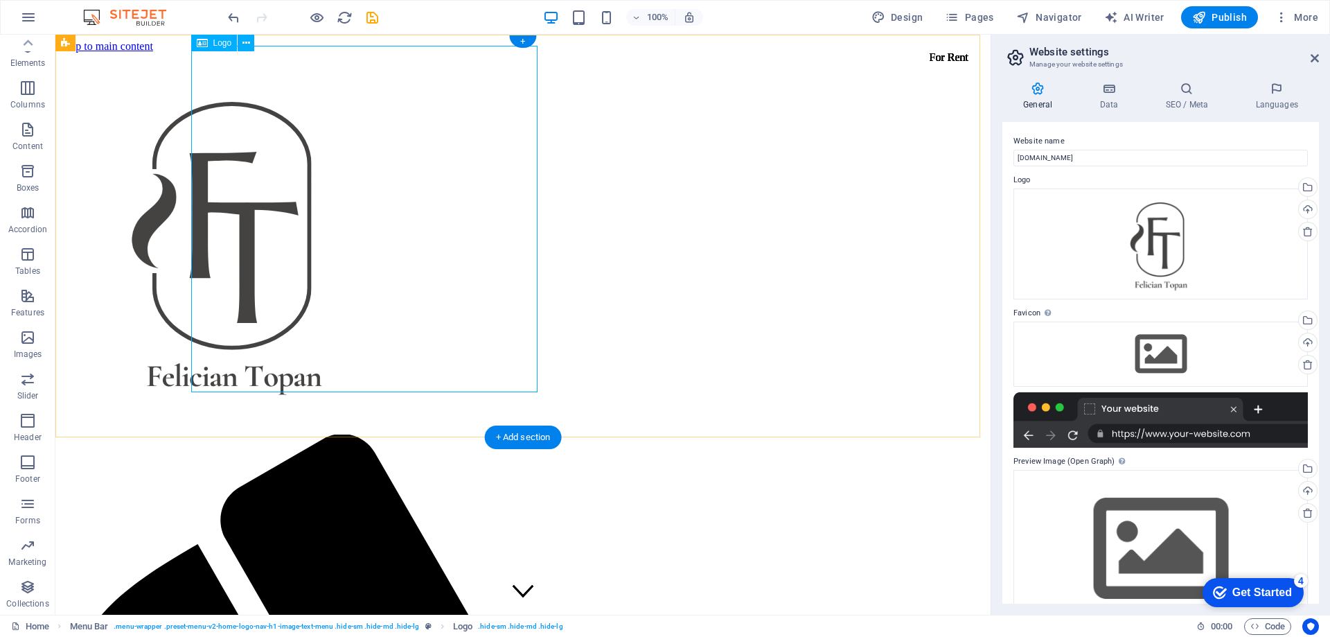
click at [499, 315] on div at bounding box center [523, 243] width 924 height 352
click at [497, 351] on div at bounding box center [523, 243] width 924 height 352
click at [442, 370] on div at bounding box center [523, 243] width 924 height 352
click at [356, 357] on div at bounding box center [523, 243] width 924 height 352
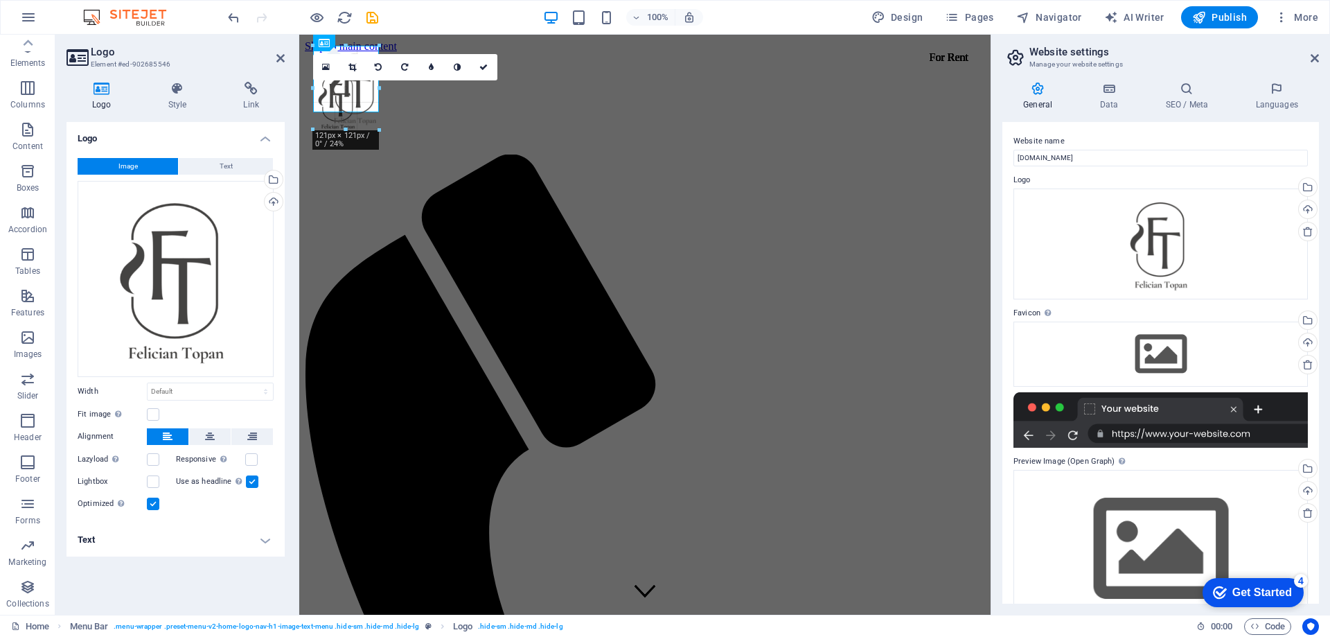
drag, startPoint x: 657, startPoint y: 394, endPoint x: 366, endPoint y: 114, distance: 403.7
type input "95"
select select "px"
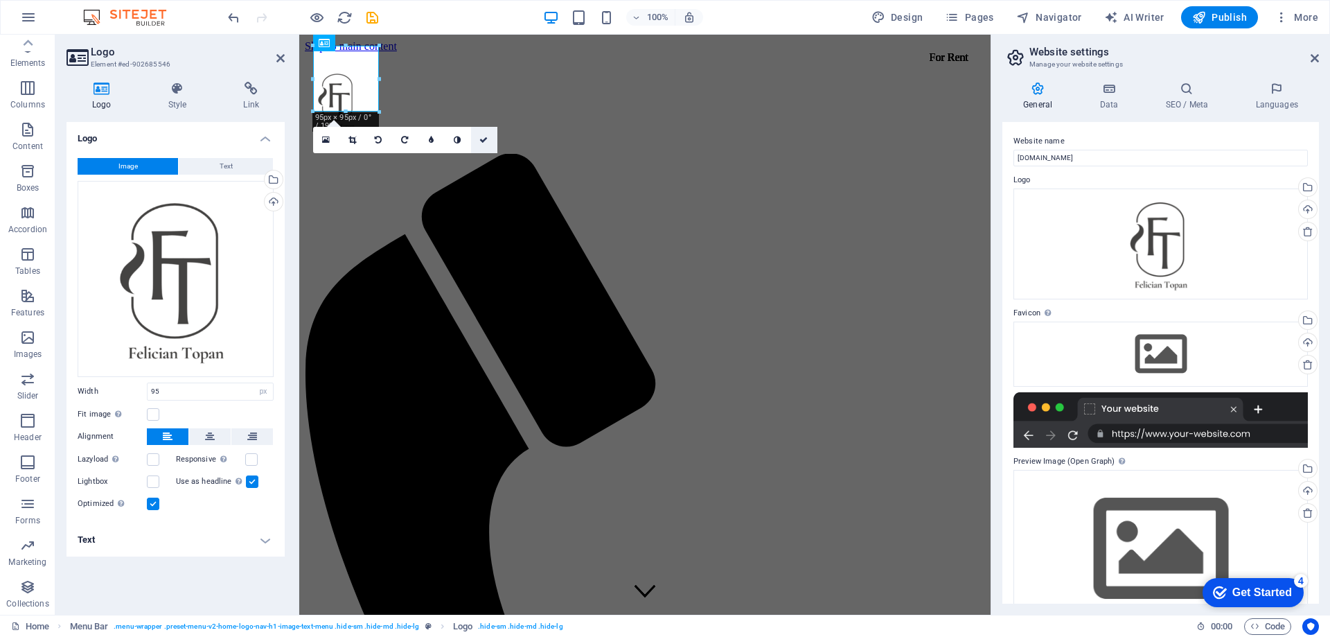
click at [489, 139] on link at bounding box center [484, 140] width 26 height 26
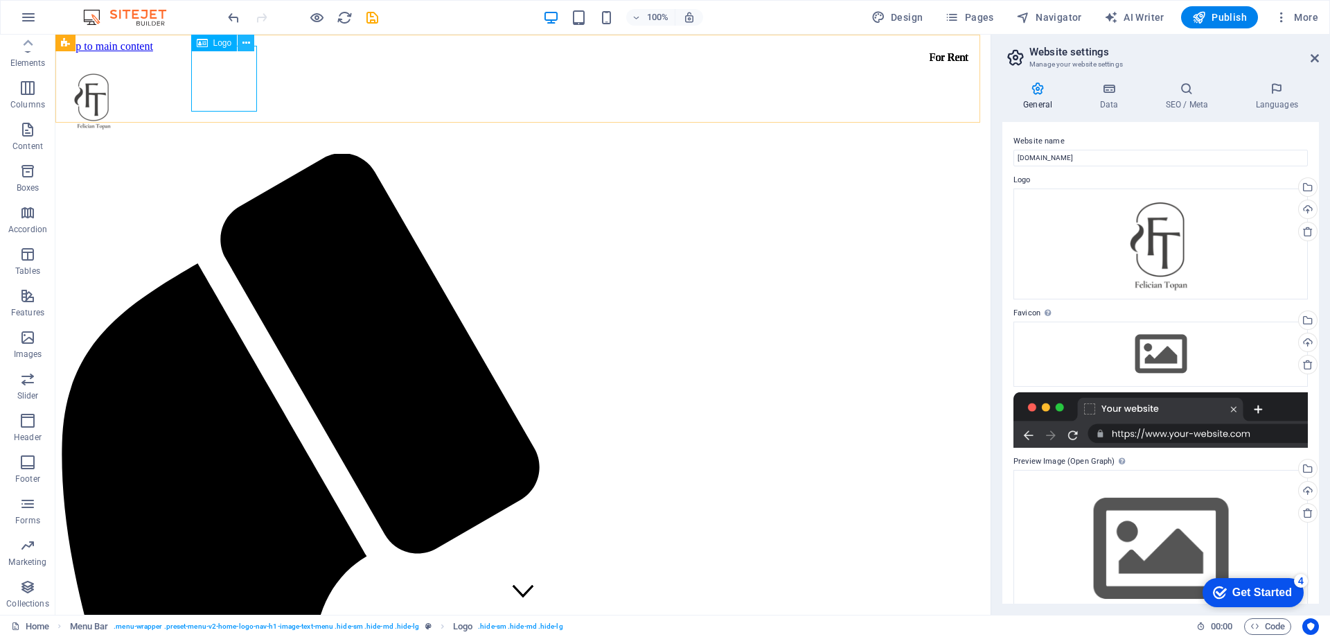
click at [252, 44] on button at bounding box center [246, 43] width 17 height 17
